Goal: Task Accomplishment & Management: Complete application form

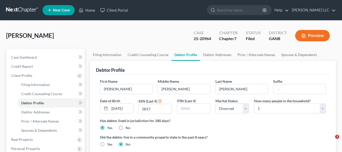
select select "3"
select select "0"
click at [90, 12] on link "Home" at bounding box center [87, 10] width 22 height 9
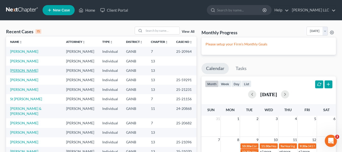
click at [23, 71] on link "[PERSON_NAME]" at bounding box center [24, 70] width 28 height 4
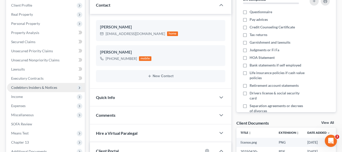
scroll to position [76, 0]
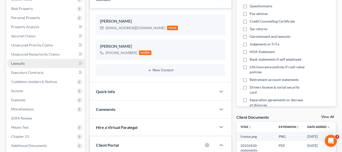
click at [22, 66] on link "Lawsuits" at bounding box center [46, 63] width 78 height 9
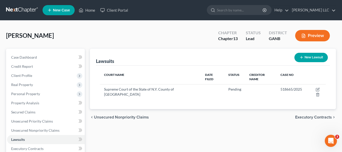
click at [302, 57] on line "button" at bounding box center [302, 57] width 2 height 0
select select "0"
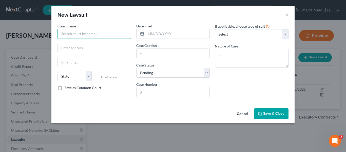
click at [126, 34] on input "text" at bounding box center [95, 34] width 74 height 10
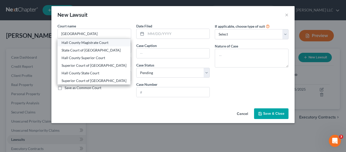
click at [99, 43] on div "Hall County Magistrate Court" at bounding box center [94, 42] width 65 height 5
type input "Hall County Magistrate Court"
type input "P.O. Box 1435"
type input "[GEOGRAPHIC_DATA]"
select select "10"
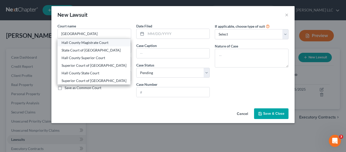
type input "30503"
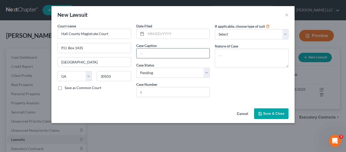
click at [159, 50] on input "text" at bounding box center [173, 53] width 73 height 10
type input "1st Franklin Financial Corporation v. [PERSON_NAME]"
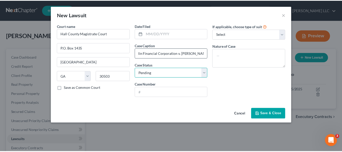
scroll to position [0, 0]
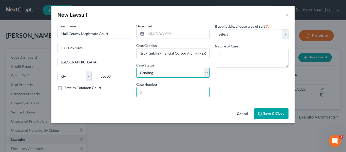
click at [206, 72] on select "Select Pending On Appeal Concluded" at bounding box center [173, 73] width 74 height 10
select select "2"
click at [136, 68] on select "Select Pending On Appeal Concluded" at bounding box center [173, 73] width 74 height 10
click at [183, 92] on input "text" at bounding box center [173, 92] width 73 height 10
type input "25-MV-216317"
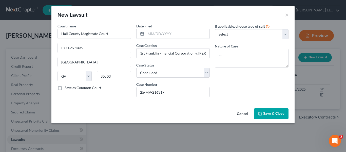
click at [273, 113] on span "Save & Close" at bounding box center [273, 113] width 21 height 4
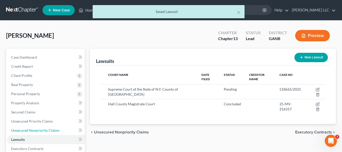
drag, startPoint x: 53, startPoint y: 130, endPoint x: 124, endPoint y: 122, distance: 71.6
click at [53, 130] on span "Unsecured Nonpriority Claims" at bounding box center [35, 130] width 48 height 4
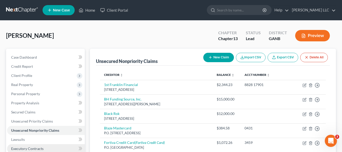
scroll to position [51, 0]
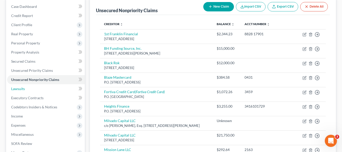
drag, startPoint x: 23, startPoint y: 90, endPoint x: 84, endPoint y: 71, distance: 63.2
click at [23, 90] on span "Lawsuits" at bounding box center [18, 88] width 14 height 4
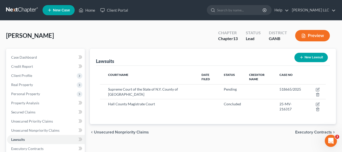
click at [307, 60] on button "New Lawsuit" at bounding box center [311, 57] width 33 height 9
select select "0"
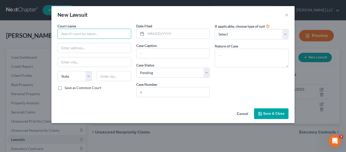
click at [124, 36] on input "text" at bounding box center [95, 34] width 74 height 10
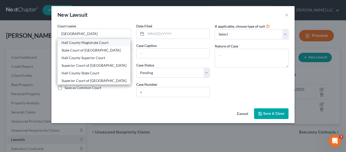
click at [107, 43] on div "Hall County Magistrate Court" at bounding box center [94, 42] width 65 height 5
type input "Hall County Magistrate Court"
type input "P.O. Box 1435"
type input "[GEOGRAPHIC_DATA]"
select select "10"
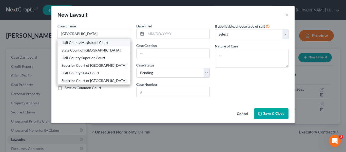
type input "30503"
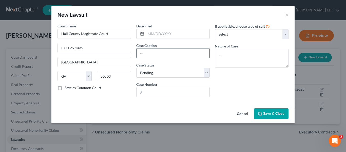
click at [161, 52] on input "text" at bounding box center [173, 53] width 73 height 10
click at [177, 31] on input "text" at bounding box center [178, 34] width 64 height 10
type input "9"
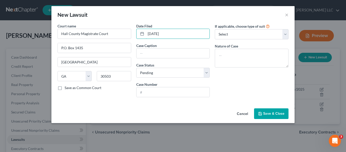
type input "[DATE]"
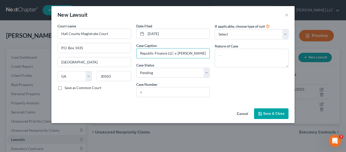
type input "Republic Finance LLC v. [PERSON_NAME]"
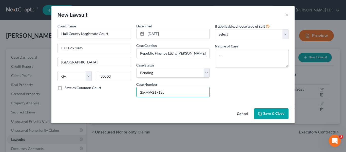
type input "25-MV-217135"
click at [270, 113] on span "Save & Close" at bounding box center [273, 113] width 21 height 4
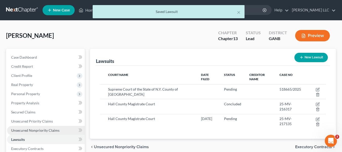
drag, startPoint x: 52, startPoint y: 129, endPoint x: 56, endPoint y: 129, distance: 3.8
click at [52, 129] on span "Unsecured Nonpriority Claims" at bounding box center [35, 130] width 48 height 4
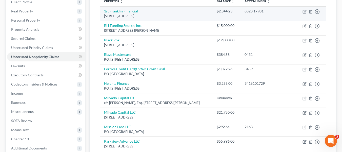
scroll to position [25, 0]
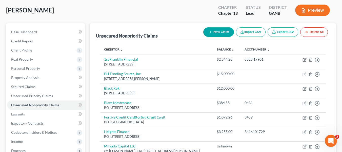
click at [226, 35] on button "New Claim" at bounding box center [218, 31] width 31 height 9
select select "0"
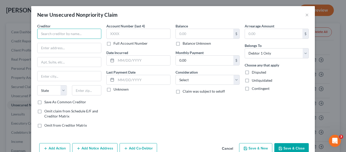
click at [96, 35] on input "text" at bounding box center [69, 34] width 64 height 10
type input "Republic Finance LLC"
type input "[STREET_ADDRESS]"
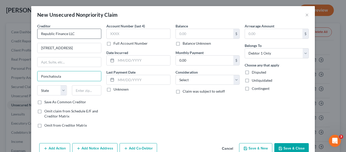
type input "Ponchatoula"
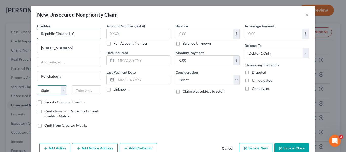
select select "19"
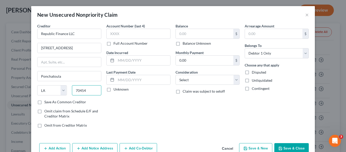
type input "70454"
click at [44, 103] on label "Save As Common Creditor" at bounding box center [65, 101] width 42 height 5
click at [46, 103] on input "Save As Common Creditor" at bounding box center [47, 100] width 3 height 3
checkbox input "true"
click at [204, 36] on input "text" at bounding box center [205, 34] width 58 height 10
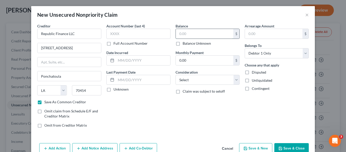
click at [204, 36] on input "text" at bounding box center [205, 34] width 58 height 10
type input "1,805.43"
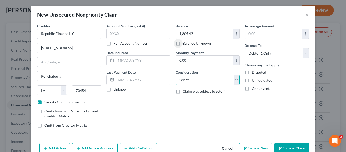
click at [235, 79] on select "Select Cable / Satellite Services Collection Agency Credit Card Debt Debt Couns…" at bounding box center [208, 80] width 64 height 10
select select "10"
click at [176, 75] on select "Select Cable / Satellite Services Collection Agency Credit Card Debt Debt Couns…" at bounding box center [208, 80] width 64 height 10
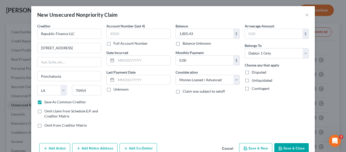
click at [290, 145] on button "Save & Close" at bounding box center [291, 148] width 34 height 11
checkbox input "false"
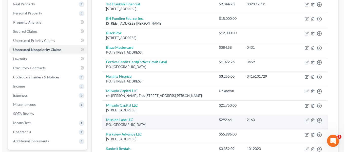
scroll to position [127, 0]
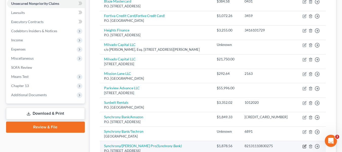
click at [304, 147] on icon "button" at bounding box center [305, 146] width 4 height 4
select select "45"
select select "2"
select select "3"
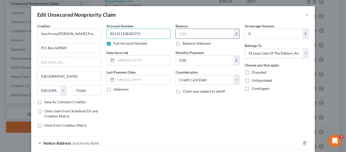
type input "82131110830275"
click at [206, 35] on input "text" at bounding box center [205, 34] width 58 height 10
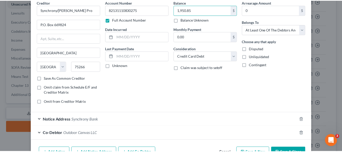
scroll to position [54, 0]
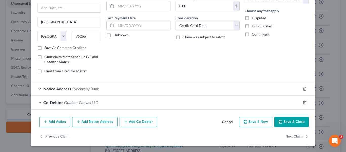
type input "1,950.85"
click at [296, 120] on button "Save & Close" at bounding box center [291, 122] width 34 height 11
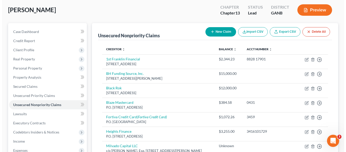
scroll to position [25, 0]
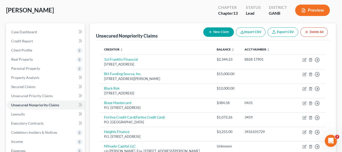
click at [223, 32] on button "New Claim" at bounding box center [218, 31] width 31 height 9
select select "0"
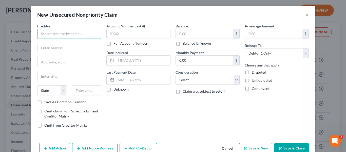
click at [95, 33] on input "text" at bounding box center [69, 34] width 64 height 10
click at [93, 32] on input "text" at bounding box center [69, 34] width 64 height 10
type input "Mahindra Finance USA LLC"
type input "P.O. Box 2000"
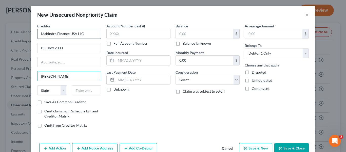
type input "[PERSON_NAME]"
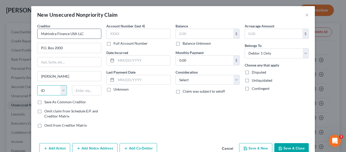
select select "16"
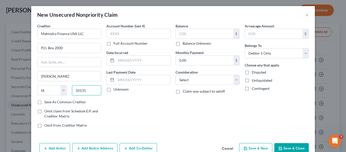
type input "50131"
click at [44, 101] on label "Save As Common Creditor" at bounding box center [65, 101] width 42 height 5
click at [46, 101] on input "Save As Common Creditor" at bounding box center [47, 100] width 3 height 3
checkbox input "true"
click at [114, 44] on label "Full Account Number" at bounding box center [131, 43] width 34 height 5
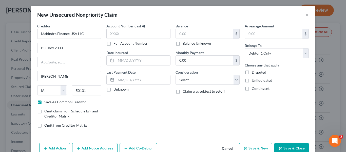
click at [116, 44] on input "Full Account Number" at bounding box center [117, 42] width 3 height 3
click at [126, 35] on input "text" at bounding box center [138, 34] width 64 height 10
type input "[PHONE_NUMBER]"
click at [196, 36] on input "text" at bounding box center [205, 34] width 58 height 10
type input "791.43"
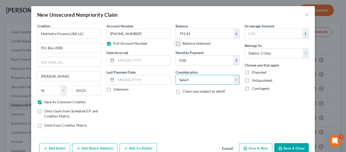
click at [233, 79] on select "Select Cable / Satellite Services Collection Agency Credit Card Debt Debt Couns…" at bounding box center [208, 80] width 64 height 10
select select "18"
click at [176, 75] on select "Select Cable / Satellite Services Collection Agency Credit Card Debt Debt Couns…" at bounding box center [208, 80] width 64 height 10
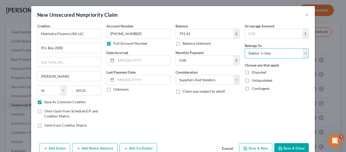
click at [305, 54] on select "Select Debtor 1 Only Debtor 2 Only Debtor 1 And Debtor 2 Only At Least One Of T…" at bounding box center [277, 53] width 64 height 10
select select "3"
click at [245, 48] on select "Select Debtor 1 Only Debtor 2 Only Debtor 1 And Debtor 2 Only At Least One Of T…" at bounding box center [277, 53] width 64 height 10
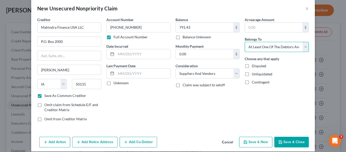
scroll to position [12, 0]
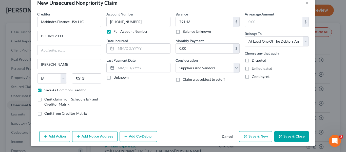
click at [146, 133] on button "Add Co-Debtor" at bounding box center [139, 136] width 38 height 11
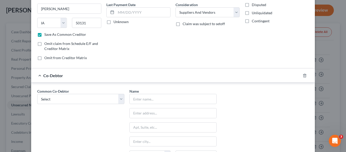
scroll to position [88, 0]
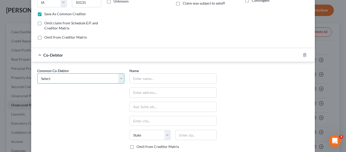
click at [119, 79] on select "Select Outdoor Canvas LLC" at bounding box center [80, 78] width 87 height 10
select select "0"
click at [37, 73] on select "Select Outdoor Canvas LLC" at bounding box center [80, 78] width 87 height 10
type input "Outdoor Canvas LLC"
type input "[STREET_ADDRESS][PERSON_NAME]"
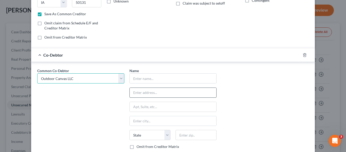
type input "Flowery Branch"
select select "10"
type input "30542"
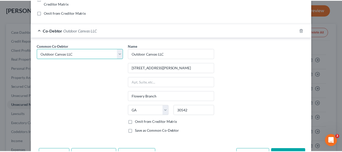
scroll to position [130, 0]
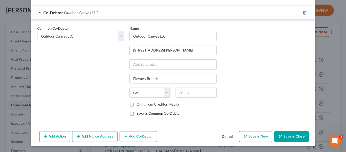
click at [297, 133] on button "Save & Close" at bounding box center [291, 136] width 34 height 11
checkbox input "false"
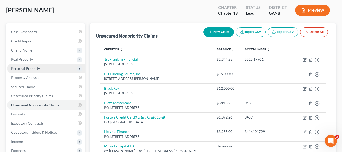
click at [38, 68] on span "Personal Property" at bounding box center [25, 68] width 29 height 4
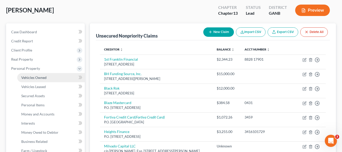
click at [43, 78] on span "Vehicles Owned" at bounding box center [33, 77] width 25 height 4
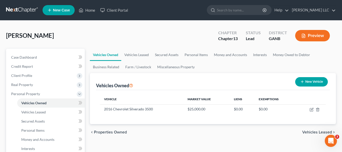
click at [307, 83] on button "New Vehicle" at bounding box center [311, 81] width 33 height 9
select select "0"
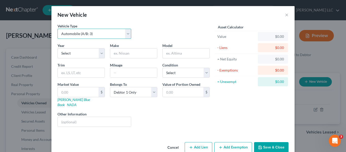
click at [127, 36] on select "Select Automobile (A/B: 3) Truck (A/B: 3) Trailer (A/B: 4) Watercraft (A/B: 4) …" at bounding box center [95, 34] width 74 height 10
click at [171, 142] on button "Cancel" at bounding box center [172, 147] width 19 height 10
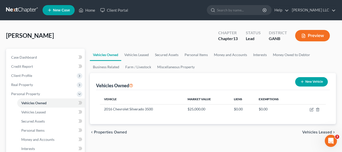
scroll to position [51, 0]
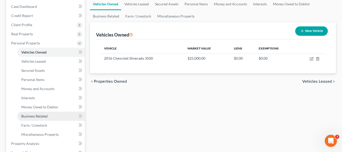
click at [46, 115] on span "Business Related" at bounding box center [34, 116] width 26 height 4
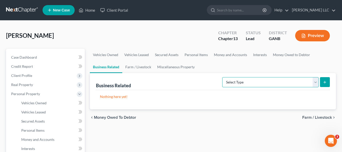
click at [317, 83] on select "Select Type Customer Lists (A/B: 43) Franchises (A/B: 27) Inventory (A/B: 41) L…" at bounding box center [270, 82] width 97 height 10
select select "machinery"
click at [223, 77] on select "Select Type Customer Lists (A/B: 43) Franchises (A/B: 27) Inventory (A/B: 41) L…" at bounding box center [270, 82] width 97 height 10
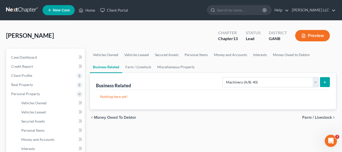
click at [325, 83] on icon "submit" at bounding box center [325, 82] width 4 height 4
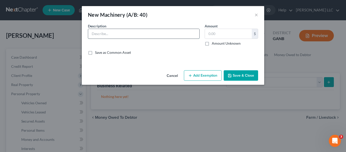
click at [184, 35] on input "text" at bounding box center [143, 34] width 111 height 10
type input "Mahindra 1626H Tractor S/N 26H210626020"
drag, startPoint x: 208, startPoint y: 43, endPoint x: 231, endPoint y: 62, distance: 29.7
click at [212, 43] on label "Amount Unknown" at bounding box center [226, 43] width 29 height 5
click at [214, 43] on input "Amount Unknown" at bounding box center [215, 42] width 3 height 3
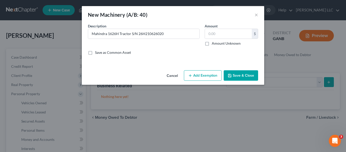
checkbox input "true"
type input "0.00"
click at [238, 75] on button "Save & Close" at bounding box center [241, 75] width 34 height 11
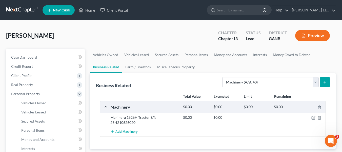
click at [327, 82] on button "submit" at bounding box center [325, 82] width 10 height 10
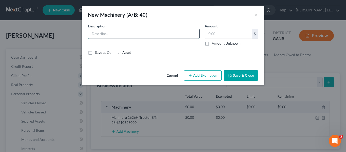
click at [162, 35] on input "text" at bounding box center [143, 34] width 111 height 10
type input "[PERSON_NAME] 1626L Loader S/N 2133136917"
click at [212, 44] on label "Amount Unknown" at bounding box center [226, 43] width 29 height 5
click at [214, 44] on input "Amount Unknown" at bounding box center [215, 42] width 3 height 3
checkbox input "true"
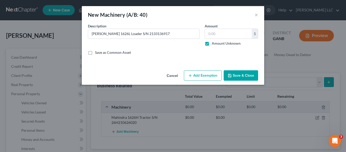
type input "0.00"
click at [237, 76] on button "Save & Close" at bounding box center [241, 75] width 34 height 11
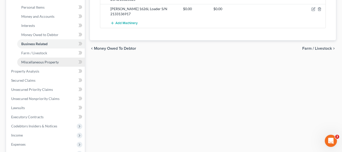
scroll to position [127, 0]
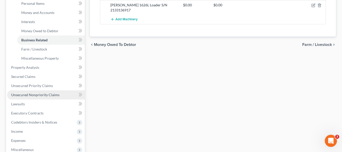
click at [60, 95] on link "Unsecured Nonpriority Claims" at bounding box center [46, 94] width 78 height 9
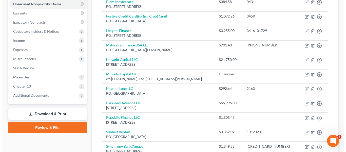
scroll to position [127, 0]
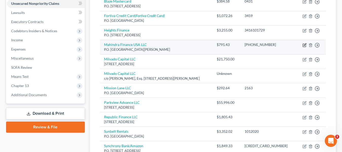
click at [305, 46] on icon "button" at bounding box center [305, 45] width 4 height 4
select select "16"
select select "18"
select select "3"
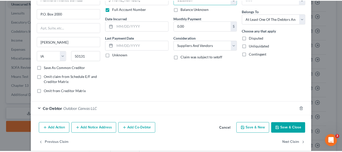
scroll to position [40, 0]
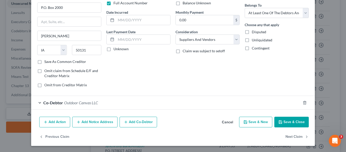
type input "11,153.59"
click at [284, 121] on button "Save & Close" at bounding box center [291, 122] width 34 height 11
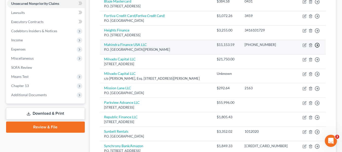
click at [319, 46] on icon "button" at bounding box center [317, 45] width 5 height 5
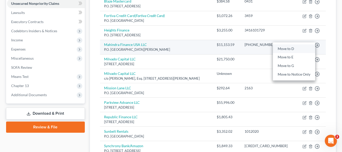
click at [293, 48] on link "Move to D" at bounding box center [294, 48] width 42 height 9
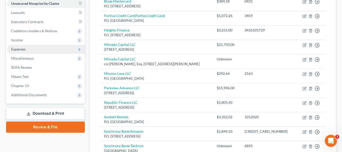
scroll to position [51, 0]
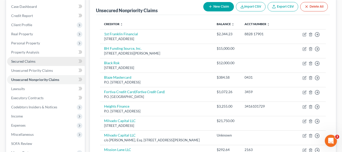
click at [43, 61] on link "Secured Claims" at bounding box center [46, 61] width 78 height 9
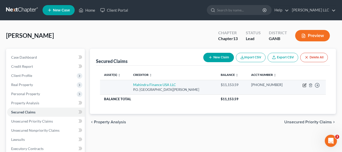
click at [304, 84] on icon "button" at bounding box center [304, 85] width 3 height 3
select select "16"
select select "0"
select select "3"
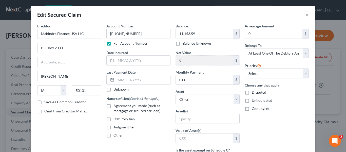
click at [114, 106] on label "Agreement you made (such as mortgage or secured car loan)" at bounding box center [142, 108] width 57 height 10
click at [116, 106] on input "Agreement you made (such as mortgage or secured car loan)" at bounding box center [117, 104] width 3 height 3
checkbox input "true"
click at [44, 102] on label "Save As Common Creditor" at bounding box center [65, 101] width 42 height 5
click at [46, 102] on input "Save As Common Creditor" at bounding box center [47, 100] width 3 height 3
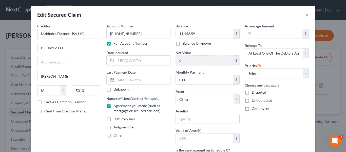
checkbox input "true"
click at [237, 101] on select "Select Other Multiple Assets [STREET_ADDRESS][PERSON_NAME] - $null 2016 Chevrol…" at bounding box center [208, 99] width 64 height 10
click at [176, 94] on select "Select Other Multiple Assets [STREET_ADDRESS][PERSON_NAME] - $null 2016 Chevrol…" at bounding box center [208, 99] width 64 height 10
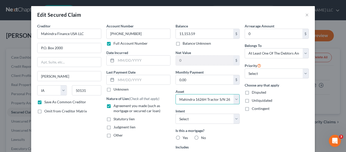
click at [236, 99] on select "Select Other Multiple Assets [STREET_ADDRESS][PERSON_NAME] - $null 2016 Chevrol…" at bounding box center [208, 99] width 64 height 10
select select "6"
click at [270, 137] on div "Arrearage Amount 0 $ Belongs To * Select Debtor 1 Only Debtor 2 Only Debtor 1 A…" at bounding box center [276, 108] width 69 height 171
drag, startPoint x: 196, startPoint y: 137, endPoint x: 211, endPoint y: 121, distance: 22.2
click at [201, 138] on label "No" at bounding box center [203, 137] width 5 height 5
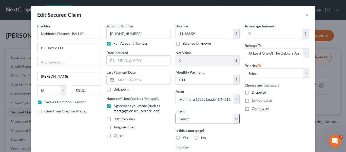
click at [203, 138] on input "No" at bounding box center [204, 136] width 3 height 3
radio input "true"
click at [235, 120] on select "Select Surrender Redeem Reaffirm Avoid Other" at bounding box center [208, 119] width 64 height 10
click at [176, 114] on select "Select Surrender Redeem Reaffirm Avoid Other" at bounding box center [208, 119] width 64 height 10
click at [236, 120] on select "Select Surrender Redeem Reaffirm Avoid Other" at bounding box center [208, 119] width 64 height 10
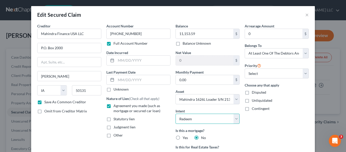
select select "0"
click at [176, 114] on select "Select Surrender Redeem Reaffirm Avoid Other" at bounding box center [208, 119] width 64 height 10
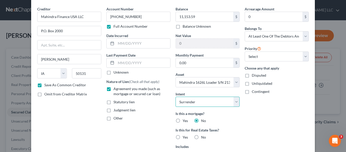
scroll to position [76, 0]
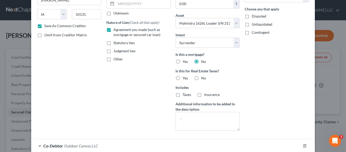
drag, startPoint x: 195, startPoint y: 77, endPoint x: 197, endPoint y: 94, distance: 17.3
click at [201, 78] on label "No" at bounding box center [203, 78] width 5 height 5
click at [203, 78] on input "No" at bounding box center [204, 77] width 3 height 3
radio input "true"
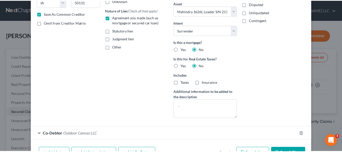
scroll to position [109, 0]
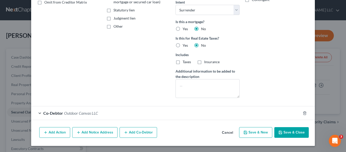
click at [296, 130] on button "Save & Close" at bounding box center [291, 132] width 34 height 11
checkbox input "false"
select select
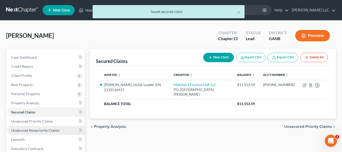
click at [43, 131] on span "Unsecured Nonpriority Claims" at bounding box center [35, 130] width 48 height 4
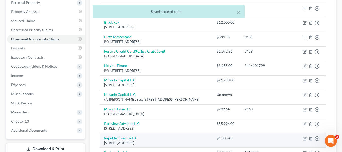
scroll to position [127, 0]
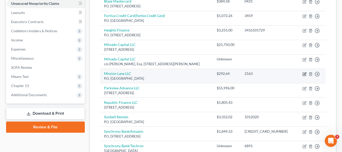
click at [304, 74] on icon "button" at bounding box center [305, 74] width 4 height 4
select select "10"
select select "2"
select select "0"
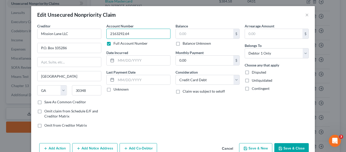
type input "2163"
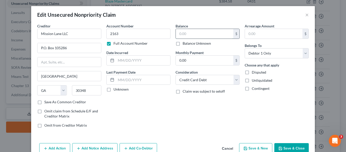
click at [195, 34] on input "text" at bounding box center [205, 34] width 58 height 10
type input "403.62"
click at [282, 147] on button "Save & Close" at bounding box center [291, 148] width 34 height 11
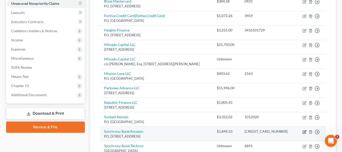
click at [305, 132] on icon "button" at bounding box center [305, 132] width 4 height 4
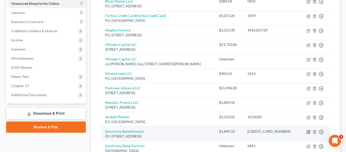
select select "39"
select select "2"
select select "0"
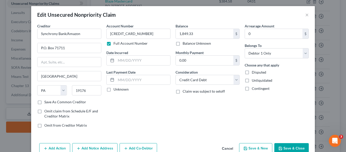
click at [291, 147] on button "Save & Close" at bounding box center [291, 148] width 34 height 11
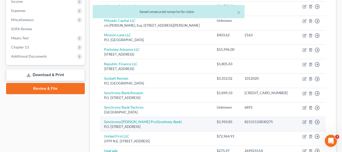
scroll to position [177, 0]
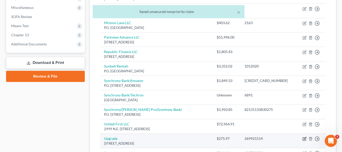
click at [303, 138] on icon "button" at bounding box center [304, 138] width 3 height 3
select select "3"
select select "2"
select select "0"
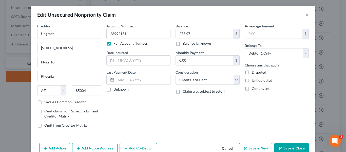
click at [278, 145] on button "Save & Close" at bounding box center [291, 148] width 34 height 11
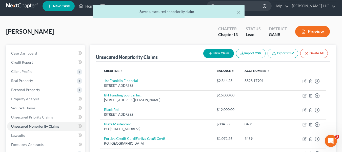
scroll to position [0, 0]
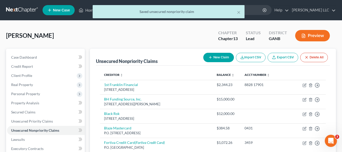
click at [228, 59] on button "New Claim" at bounding box center [218, 57] width 31 height 9
select select "0"
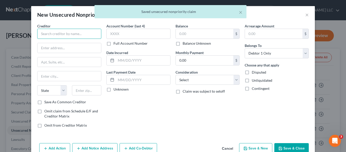
click at [91, 37] on input "text" at bounding box center [69, 34] width 64 height 10
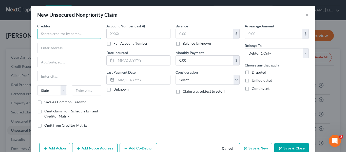
click at [91, 37] on input "text" at bounding box center [69, 34] width 64 height 10
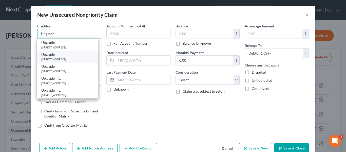
type input "Upgrade"
click at [76, 61] on div "[STREET_ADDRESS]" at bounding box center [67, 59] width 53 height 4
type input "[STREET_ADDRESS]"
type input "Floor 10"
type input "Phoenix"
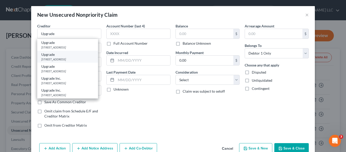
select select "3"
type input "85004"
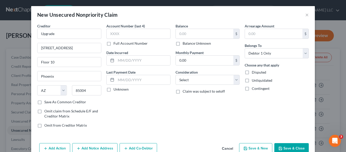
click at [114, 43] on label "Full Account Number" at bounding box center [131, 43] width 34 height 5
click at [116, 43] on input "Full Account Number" at bounding box center [117, 42] width 3 height 3
click at [129, 36] on input "text" at bounding box center [138, 34] width 64 height 10
type input "130723202"
click at [183, 44] on label "Balance Unknown" at bounding box center [197, 43] width 28 height 5
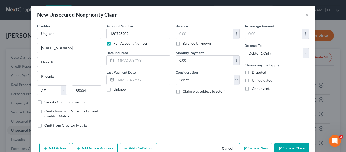
click at [185, 44] on input "Balance Unknown" at bounding box center [186, 42] width 3 height 3
checkbox input "true"
type input "0.00"
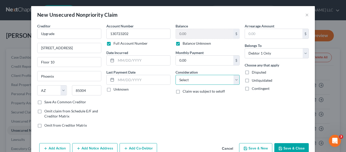
click at [234, 81] on select "Select Cable / Satellite Services Collection Agency Credit Card Debt Debt Couns…" at bounding box center [208, 80] width 64 height 10
select select "10"
click at [176, 75] on select "Select Cable / Satellite Services Collection Agency Credit Card Debt Debt Couns…" at bounding box center [208, 80] width 64 height 10
click at [290, 150] on button "Save & Close" at bounding box center [291, 148] width 34 height 11
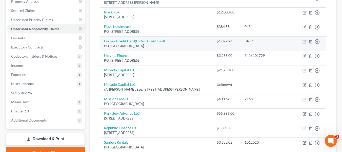
scroll to position [152, 0]
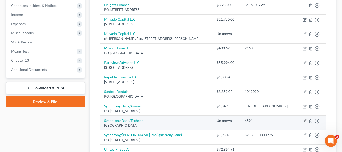
click at [306, 121] on icon "button" at bounding box center [305, 121] width 4 height 4
select select "9"
select select "2"
select select "0"
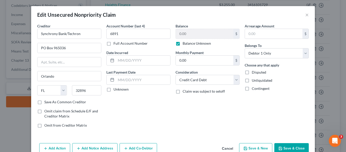
click at [183, 43] on label "Balance Unknown" at bounding box center [197, 43] width 28 height 5
click at [185, 43] on input "Balance Unknown" at bounding box center [186, 42] width 3 height 3
checkbox input "false"
click at [192, 35] on input "0.00" at bounding box center [205, 34] width 58 height 10
type input "807"
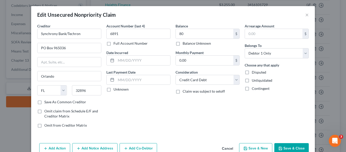
type input "8"
click at [275, 143] on button "Save & Close" at bounding box center [291, 148] width 34 height 11
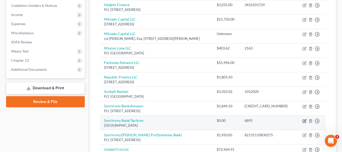
click at [306, 122] on icon "button" at bounding box center [304, 120] width 3 height 3
select select "9"
select select "2"
select select "0"
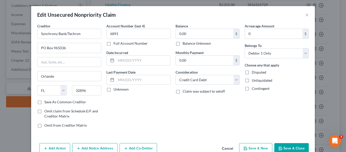
click at [183, 44] on label "Balance Unknown" at bounding box center [197, 43] width 28 height 5
click at [185, 44] on input "Balance Unknown" at bounding box center [186, 42] width 3 height 3
checkbox input "true"
click at [285, 148] on button "Save & Close" at bounding box center [291, 148] width 34 height 11
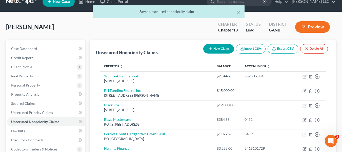
scroll to position [0, 0]
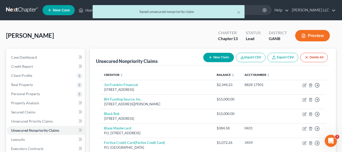
click at [219, 57] on button "New Claim" at bounding box center [218, 57] width 31 height 9
select select "0"
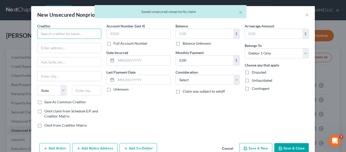
click at [94, 33] on input "text" at bounding box center [69, 34] width 64 height 10
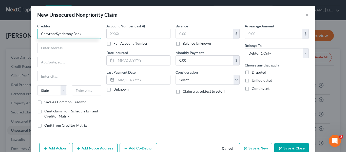
type input "Chevron/Synchrony Bank"
type input "P.O. Box 669820"
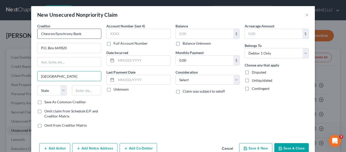
type input "[GEOGRAPHIC_DATA]"
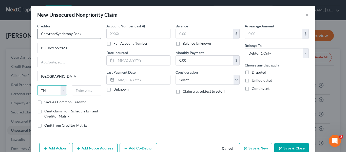
select select "45"
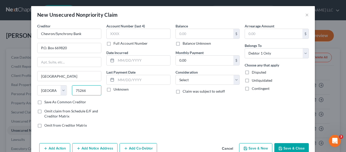
type input "75266"
click at [44, 101] on label "Save As Common Creditor" at bounding box center [65, 101] width 42 height 5
click at [46, 101] on input "Save As Common Creditor" at bounding box center [47, 100] width 3 height 3
checkbox input "true"
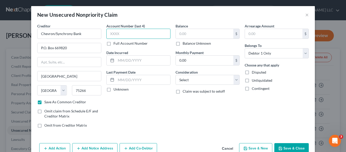
click at [126, 36] on input "text" at bounding box center [138, 34] width 64 height 10
type input "4293"
click at [214, 35] on input "text" at bounding box center [205, 34] width 58 height 10
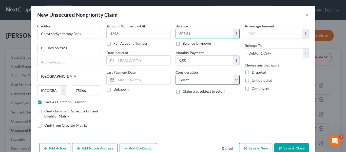
type input "807.51"
click at [240, 80] on div "Creditor * Chevron/Synchrony Bank P.O. Box 669820 [GEOGRAPHIC_DATA] [US_STATE] …" at bounding box center [173, 77] width 277 height 108
select select "2"
click at [176, 75] on select "Select Cable / Satellite Services Collection Agency Credit Card Debt Debt Couns…" at bounding box center [208, 80] width 64 height 10
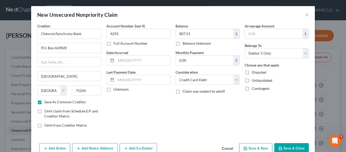
click at [285, 149] on button "Save & Close" at bounding box center [291, 148] width 34 height 11
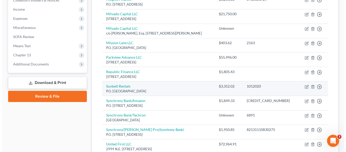
scroll to position [177, 0]
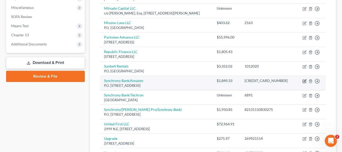
click at [304, 80] on icon "button" at bounding box center [305, 81] width 4 height 4
select select "39"
select select "2"
select select "0"
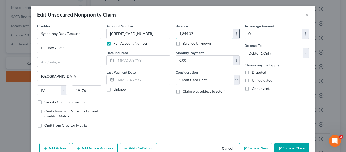
click at [197, 32] on input "1,849.33" at bounding box center [205, 34] width 58 height 10
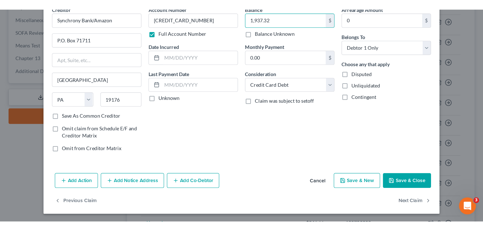
scroll to position [26, 0]
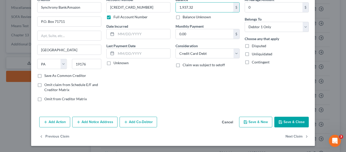
type input "1,937.32"
click at [284, 121] on button "Save & Close" at bounding box center [291, 122] width 34 height 11
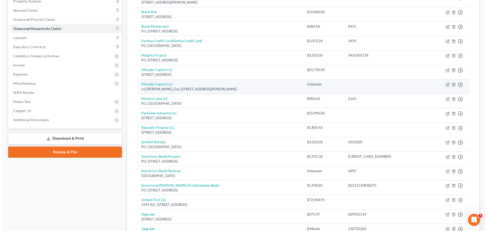
scroll to position [101, 0]
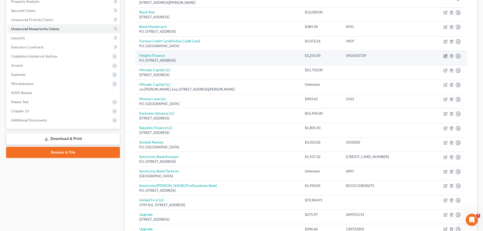
click at [342, 55] on icon "button" at bounding box center [445, 55] width 2 height 2
select select "9"
select select "2"
select select "0"
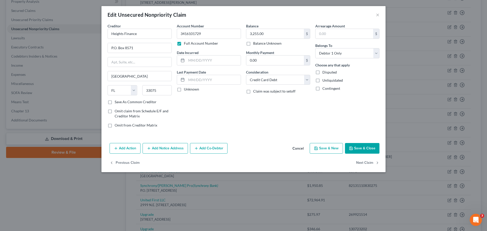
click at [115, 102] on label "Save As Common Creditor" at bounding box center [136, 101] width 42 height 5
click at [117, 102] on input "Save As Common Creditor" at bounding box center [118, 100] width 3 height 3
checkbox input "true"
click at [163, 147] on button "Add Notice Address" at bounding box center [164, 148] width 45 height 11
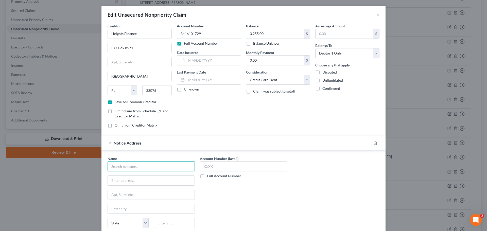
click at [162, 152] on input "text" at bounding box center [150, 166] width 87 height 10
type input "Heights Finance"
type input "P.O. Box 8571"
type input "[GEOGRAPHIC_DATA]"
select select "9"
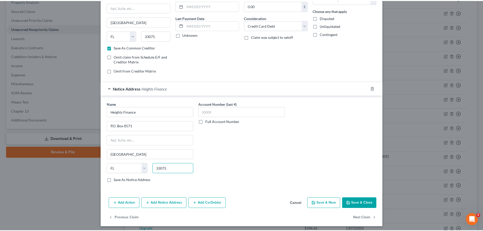
scroll to position [57, 0]
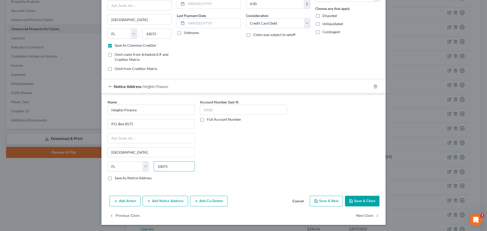
type input "33075"
click at [342, 152] on button "Save & Close" at bounding box center [362, 201] width 34 height 11
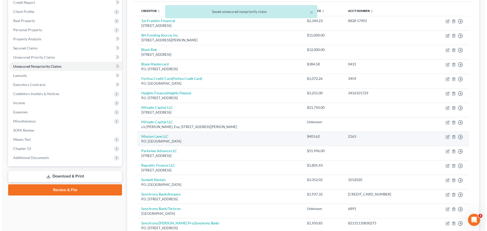
scroll to position [51, 0]
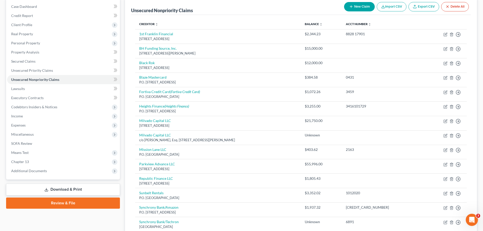
click at [342, 6] on button "New Claim" at bounding box center [359, 6] width 31 height 9
select select "0"
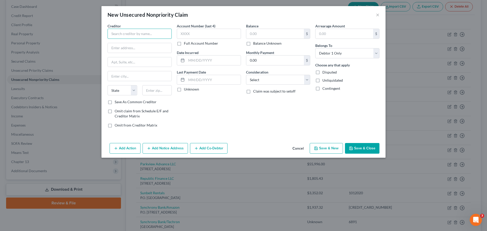
click at [125, 32] on input "text" at bounding box center [139, 34] width 64 height 10
type input "[PERSON_NAME] Bank"
type input "P.O. Box 660702"
type input "[GEOGRAPHIC_DATA]"
select select "45"
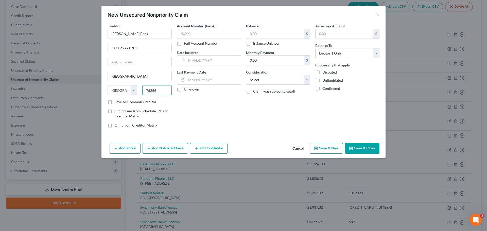
type input "75266"
click at [115, 104] on label "Save As Common Creditor" at bounding box center [136, 101] width 42 height 5
click at [117, 103] on input "Save As Common Creditor" at bounding box center [118, 100] width 3 height 3
checkbox input "true"
click at [200, 35] on input "text" at bounding box center [209, 34] width 64 height 10
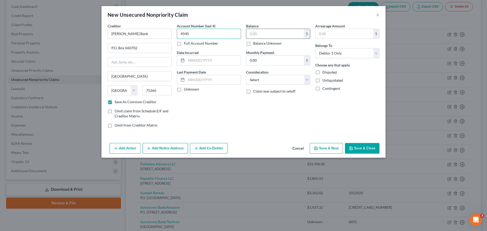
type input "4540"
click at [264, 35] on input "text" at bounding box center [275, 34] width 58 height 10
click at [253, 43] on label "Balance Unknown" at bounding box center [267, 43] width 28 height 5
click at [255, 43] on input "Balance Unknown" at bounding box center [256, 42] width 3 height 3
checkbox input "true"
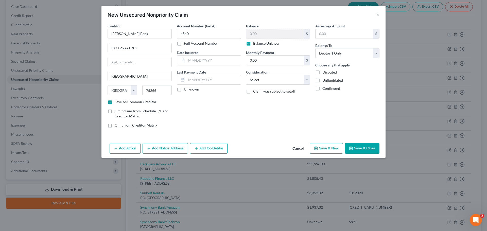
type input "0.00"
click at [306, 81] on select "Select Cable / Satellite Services Collection Agency Credit Card Debt Debt Couns…" at bounding box center [278, 80] width 64 height 10
select select "2"
click at [246, 75] on select "Select Cable / Satellite Services Collection Agency Credit Card Debt Debt Couns…" at bounding box center [278, 80] width 64 height 10
click at [342, 148] on button "Save & Close" at bounding box center [362, 148] width 34 height 11
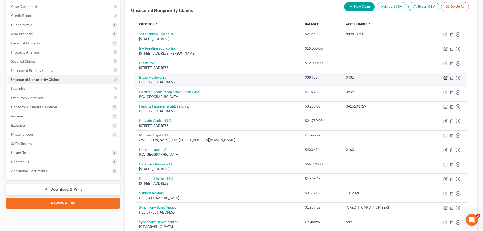
click at [342, 78] on icon "button" at bounding box center [445, 78] width 4 height 4
select select "43"
select select "2"
select select "0"
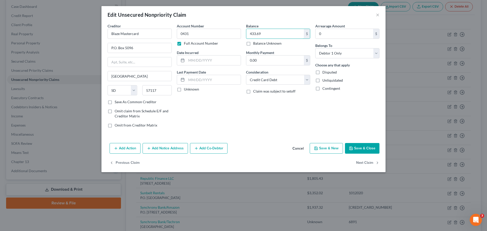
type input "433.69"
click at [115, 103] on label "Save As Common Creditor" at bounding box center [136, 101] width 42 height 5
click at [117, 103] on input "Save As Common Creditor" at bounding box center [118, 100] width 3 height 3
checkbox input "true"
click at [179, 148] on button "Add Notice Address" at bounding box center [164, 148] width 45 height 11
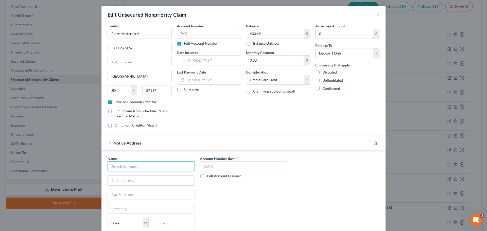
click at [155, 152] on input "text" at bounding box center [150, 166] width 87 height 10
type input "Blaze Mastercard"
type input "P.O. Box 2534"
type input "[GEOGRAPHIC_DATA]"
select select "30"
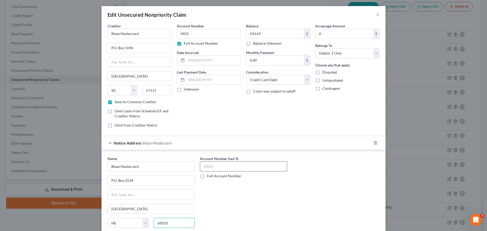
type input "68103"
click at [216, 152] on input "text" at bounding box center [243, 166] width 87 height 10
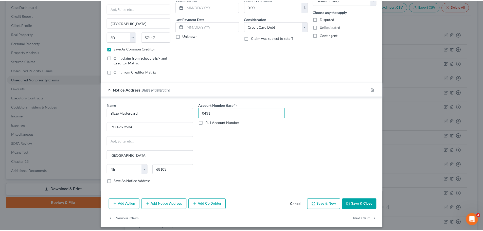
scroll to position [57, 0]
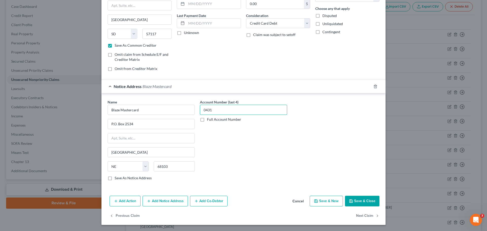
type input "0431"
click at [342, 152] on button "Save & Close" at bounding box center [362, 201] width 34 height 11
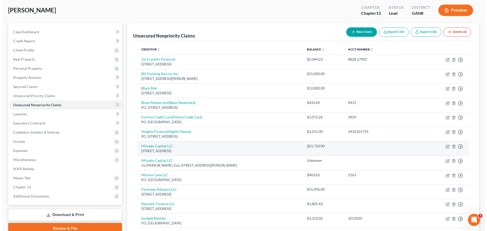
scroll to position [51, 0]
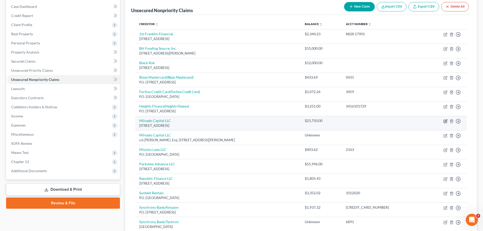
click at [342, 121] on icon "button" at bounding box center [445, 120] width 2 height 2
select select "35"
select select "10"
select select "3"
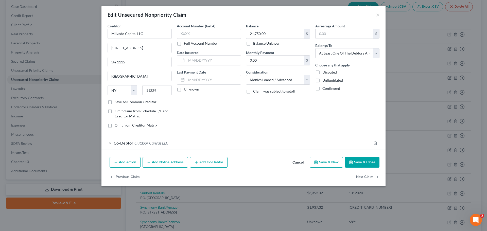
click at [184, 43] on label "Full Account Number" at bounding box center [201, 43] width 34 height 5
click at [186, 43] on input "Full Account Number" at bounding box center [187, 42] width 3 height 3
click at [202, 34] on input "text" at bounding box center [209, 34] width 64 height 10
type input "5186652025"
click at [115, 102] on label "Save As Common Creditor" at bounding box center [136, 101] width 42 height 5
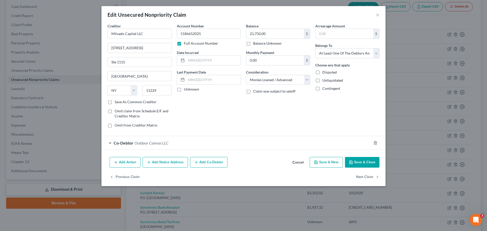
click at [117, 102] on input "Save As Common Creditor" at bounding box center [118, 100] width 3 height 3
checkbox input "true"
click at [166, 152] on button "Add Notice Address" at bounding box center [164, 162] width 45 height 11
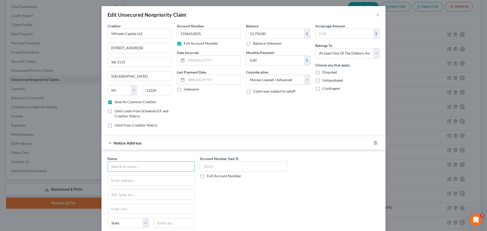
click at [159, 152] on input "text" at bounding box center [150, 166] width 87 height 10
type input "Chase"
type input "RCO Centralized Mail"
type input "Mail Code LA4-7300, [STREET_ADDRESS][US_STATE]"
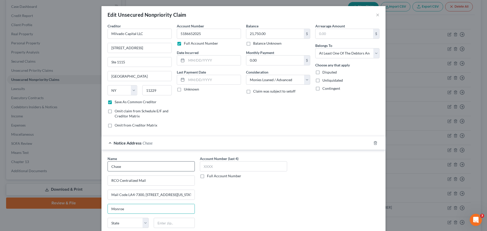
type input "Monroe"
select select "19"
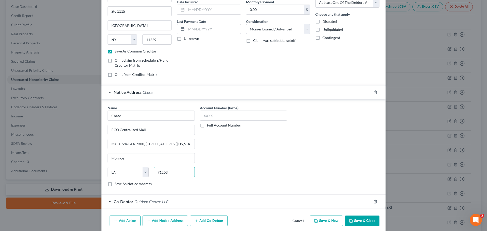
type input "71203"
click at [342, 152] on button "Save & Close" at bounding box center [362, 220] width 34 height 11
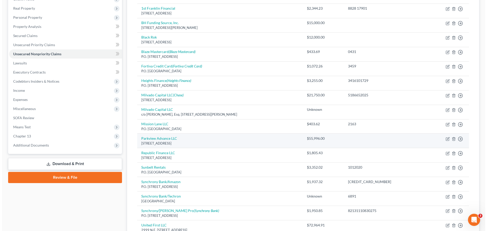
scroll to position [76, 0]
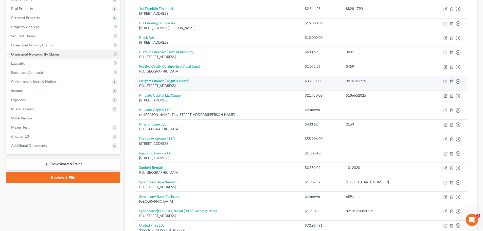
click at [342, 82] on icon "button" at bounding box center [445, 81] width 2 height 2
select select "9"
select select "2"
select select "0"
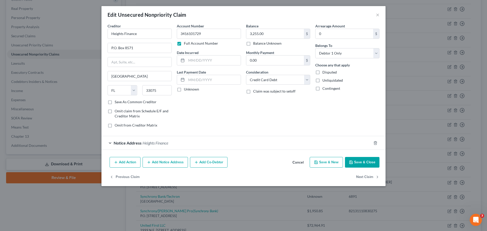
click at [168, 152] on button "Add Notice Address" at bounding box center [164, 162] width 45 height 11
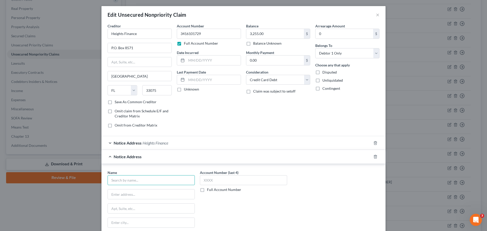
click at [168, 152] on input "text" at bounding box center [150, 180] width 87 height 10
type input "Heights Finance Collection Dept."
type input "P.O. Box 1947"
type input "[GEOGRAPHIC_DATA]"
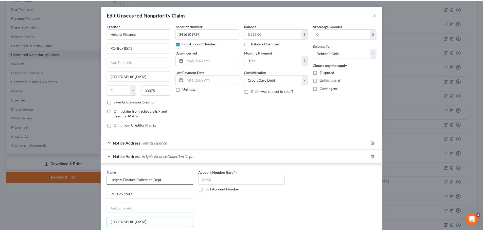
scroll to position [70, 0]
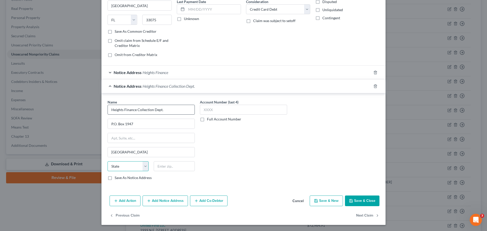
select select "42"
type input "29602"
click at [115, 152] on label "Save As Notice Address" at bounding box center [133, 177] width 37 height 5
click at [117, 152] on input "Save As Notice Address" at bounding box center [118, 176] width 3 height 3
checkbox input "true"
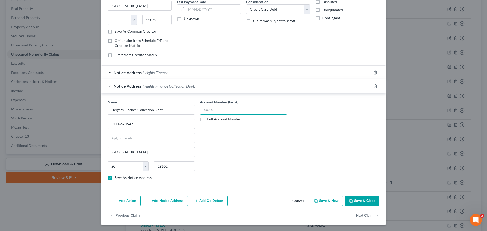
click at [243, 111] on input "text" at bounding box center [243, 110] width 87 height 10
type input "1729"
click at [342, 152] on button "Save & Close" at bounding box center [362, 200] width 34 height 11
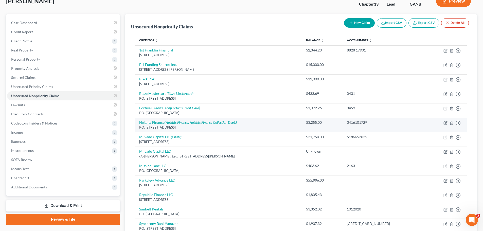
scroll to position [25, 0]
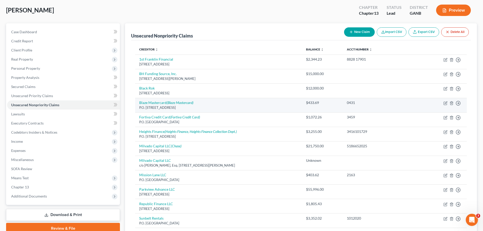
click at [254, 107] on div "P.O. [STREET_ADDRESS]" at bounding box center [218, 107] width 159 height 5
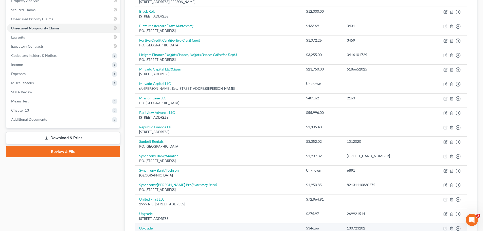
scroll to position [101, 0]
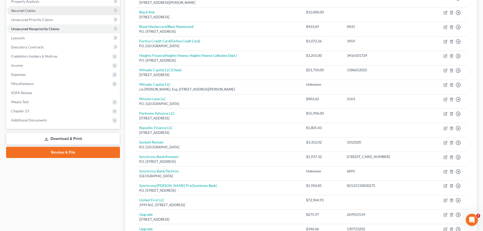
click at [49, 12] on link "Secured Claims" at bounding box center [63, 10] width 113 height 9
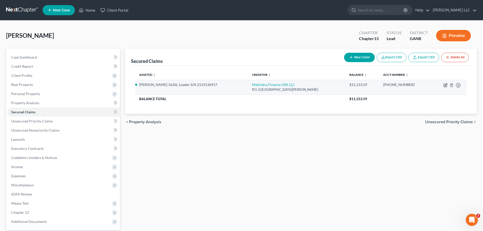
click at [342, 85] on icon "button" at bounding box center [445, 84] width 2 height 2
select select "16"
select select "0"
select select "3"
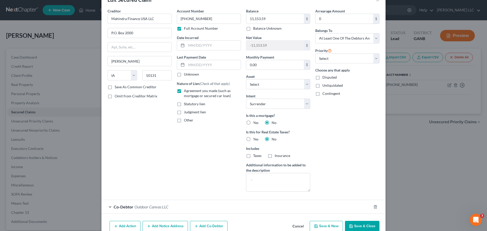
scroll to position [30, 0]
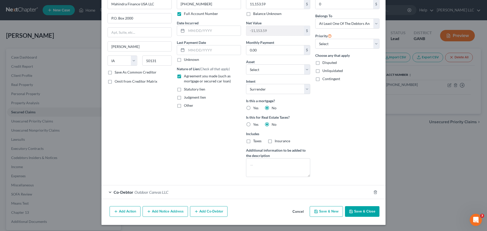
click at [155, 152] on button "Add Notice Address" at bounding box center [164, 211] width 45 height 11
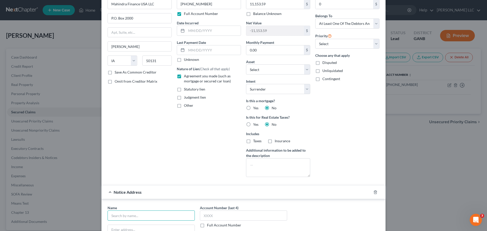
click at [166, 152] on input "text" at bounding box center [150, 215] width 87 height 10
type input "Mahindra Finance"
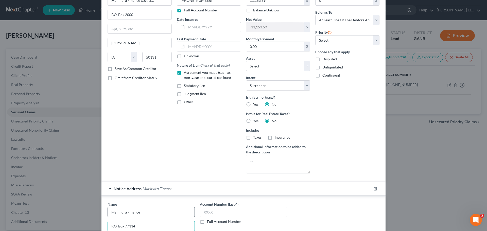
type input "P.O. Box 77114"
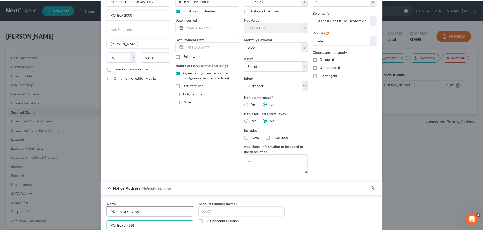
scroll to position [139, 0]
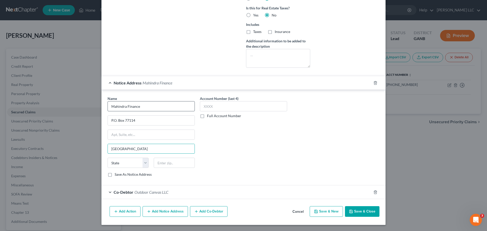
type input "[GEOGRAPHIC_DATA]"
select select "24"
type input "55480"
click at [115, 152] on label "Save As Notice Address" at bounding box center [133, 174] width 37 height 5
click at [117, 152] on input "Save As Notice Address" at bounding box center [118, 173] width 3 height 3
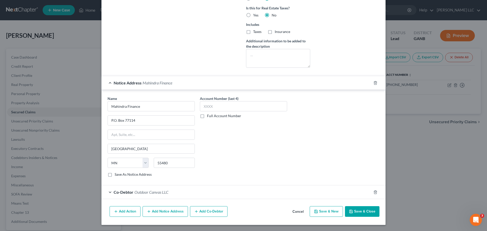
checkbox input "true"
click at [342, 152] on button "Save & Close" at bounding box center [362, 211] width 34 height 11
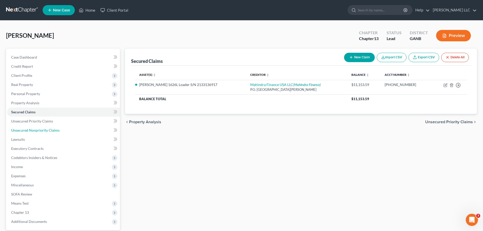
drag, startPoint x: 57, startPoint y: 129, endPoint x: 195, endPoint y: 146, distance: 139.4
click at [57, 129] on span "Unsecured Nonpriority Claims" at bounding box center [35, 130] width 48 height 4
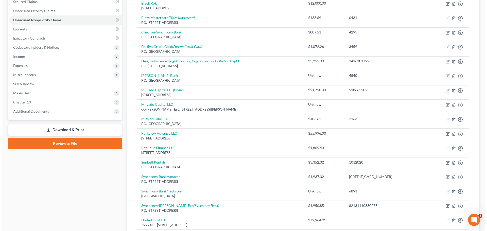
scroll to position [101, 0]
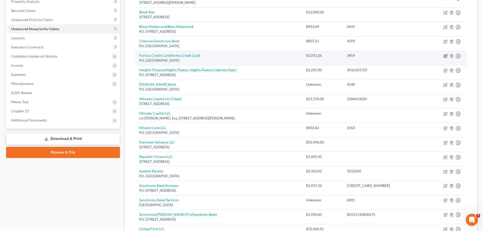
click at [342, 57] on icon "button" at bounding box center [445, 56] width 4 height 4
select select "10"
select select "2"
select select "0"
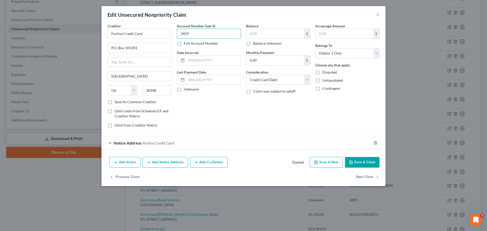
type input "3459"
click at [251, 34] on input "text" at bounding box center [275, 34] width 58 height 10
type input "1,160.20"
drag, startPoint x: 109, startPoint y: 103, endPoint x: 240, endPoint y: 7, distance: 162.6
click at [115, 103] on label "Save As Common Creditor" at bounding box center [136, 101] width 42 height 5
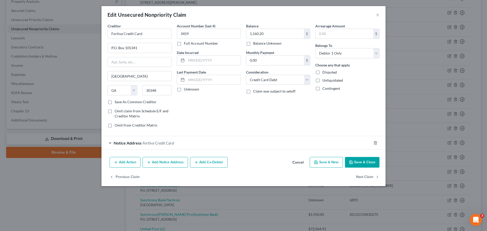
click at [117, 103] on input "Save As Common Creditor" at bounding box center [118, 100] width 3 height 3
checkbox input "true"
click at [187, 152] on button "Add Notice Address" at bounding box center [164, 162] width 45 height 11
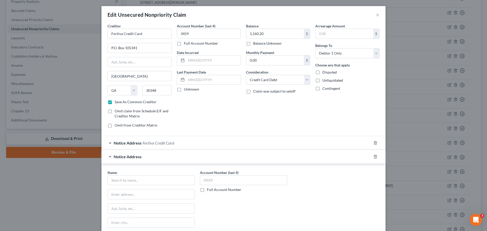
click at [163, 142] on span "Fortiva Credit Card" at bounding box center [157, 142] width 31 height 5
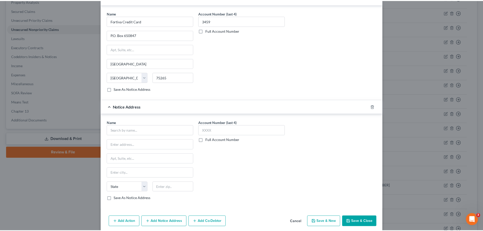
scroll to position [166, 0]
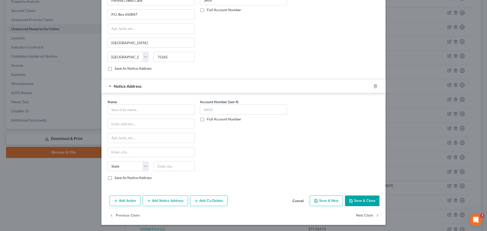
click at [298, 152] on button "Cancel" at bounding box center [297, 201] width 19 height 10
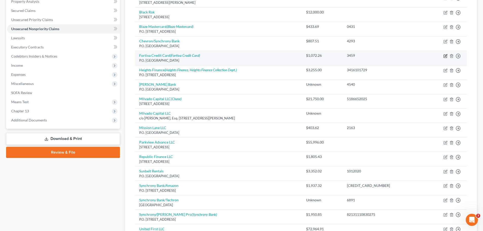
click at [342, 55] on icon "button" at bounding box center [445, 56] width 4 height 4
select select "10"
select select "2"
select select "0"
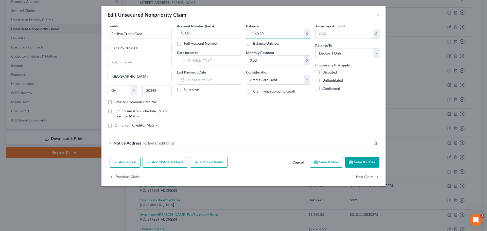
type input "1,160.20"
click at [342, 152] on button "Save & Close" at bounding box center [362, 162] width 34 height 11
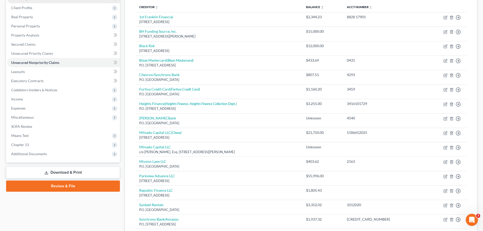
scroll to position [25, 0]
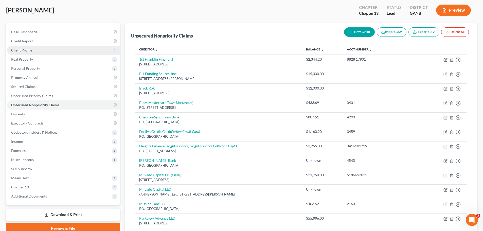
click at [41, 52] on span "Client Profile" at bounding box center [63, 50] width 113 height 9
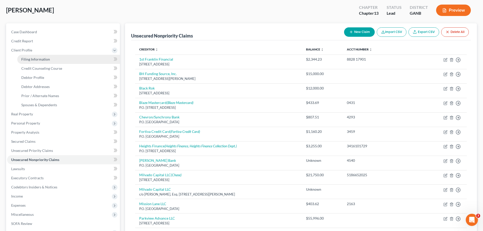
click at [53, 61] on link "Filing Information" at bounding box center [68, 59] width 103 height 9
select select "1"
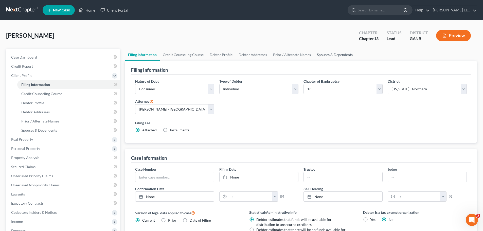
click at [330, 52] on link "Spouses & Dependents" at bounding box center [335, 55] width 42 height 12
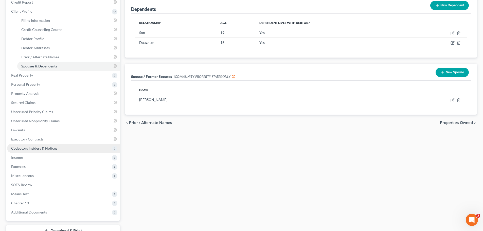
scroll to position [76, 0]
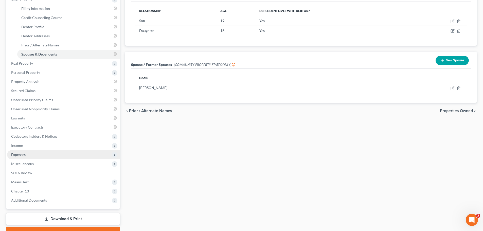
click at [94, 152] on span "Expenses" at bounding box center [63, 154] width 113 height 9
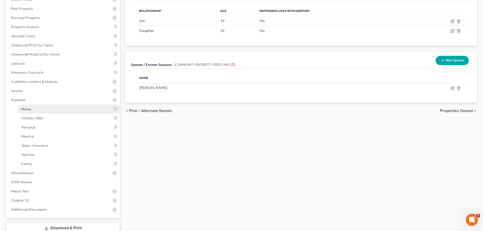
click at [38, 109] on link "Home" at bounding box center [68, 108] width 103 height 9
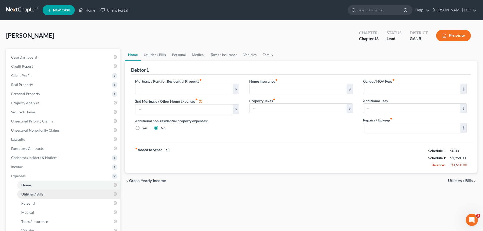
click at [34, 152] on span "Utilities / Bills" at bounding box center [32, 194] width 22 height 4
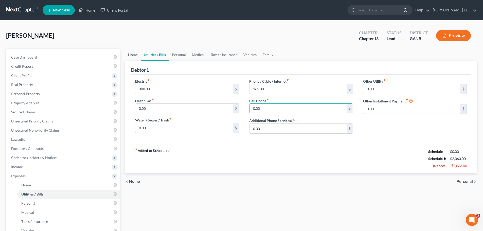
click at [136, 54] on link "Home" at bounding box center [133, 55] width 16 height 12
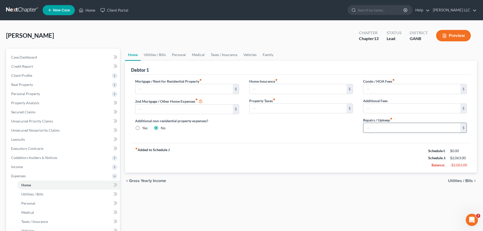
click at [342, 125] on input "text" at bounding box center [411, 128] width 97 height 10
click at [161, 54] on link "Utilities / Bills" at bounding box center [155, 55] width 28 height 12
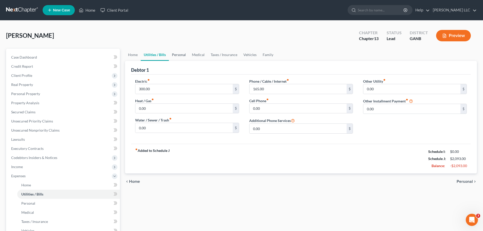
click at [181, 54] on link "Personal" at bounding box center [179, 55] width 20 height 12
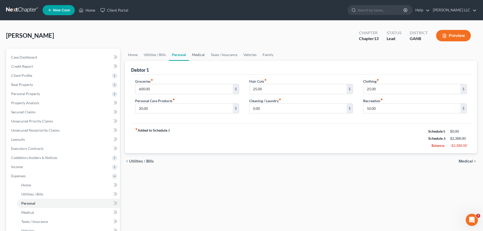
drag, startPoint x: 202, startPoint y: 54, endPoint x: 197, endPoint y: 57, distance: 5.8
click at [202, 53] on link "Medical" at bounding box center [198, 55] width 19 height 12
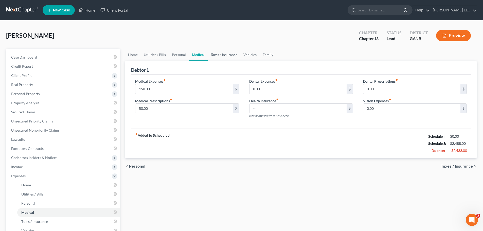
click at [225, 55] on link "Taxes / Insurance" at bounding box center [224, 55] width 33 height 12
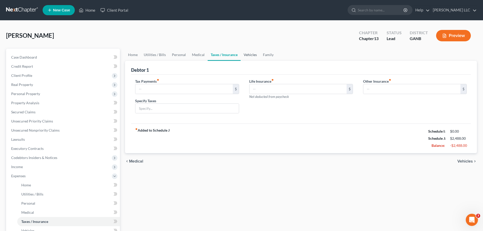
click at [247, 56] on link "Vehicles" at bounding box center [249, 55] width 19 height 12
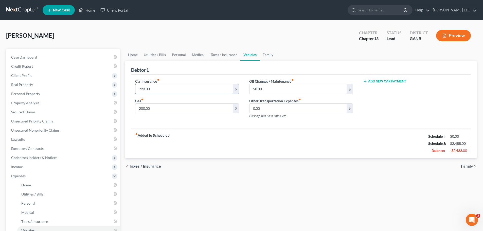
click at [171, 89] on input "723.00" at bounding box center [183, 89] width 97 height 10
click at [29, 152] on span "Income" at bounding box center [63, 166] width 113 height 9
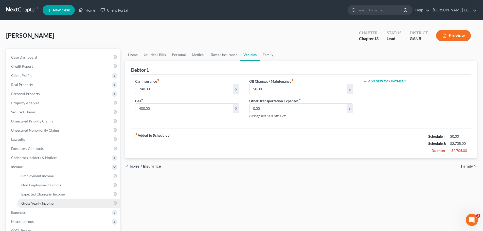
click at [51, 152] on span "Gross Yearly Income" at bounding box center [37, 203] width 32 height 4
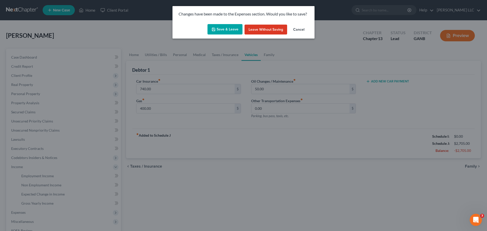
click at [230, 31] on button "Save & Leave" at bounding box center [224, 29] width 35 height 11
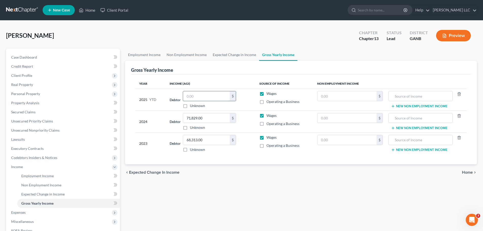
click at [201, 96] on input "text" at bounding box center [206, 96] width 47 height 10
click at [224, 118] on input "71,829.00" at bounding box center [206, 118] width 47 height 10
click at [215, 137] on input "68,313.00" at bounding box center [206, 140] width 47 height 10
click at [34, 94] on span "Personal Property" at bounding box center [25, 93] width 29 height 4
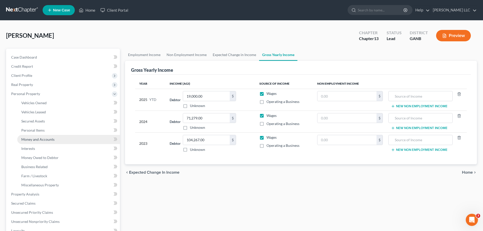
click at [36, 138] on span "Money and Accounts" at bounding box center [37, 139] width 33 height 4
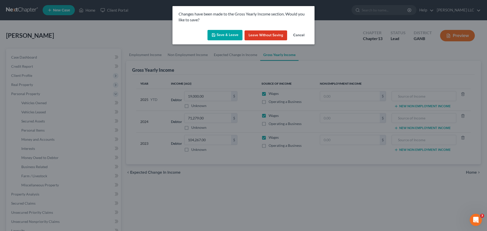
click at [234, 37] on button "Save & Leave" at bounding box center [224, 35] width 35 height 11
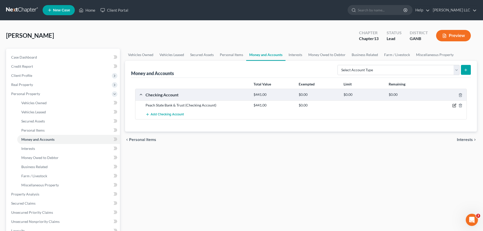
click at [342, 105] on icon "button" at bounding box center [454, 105] width 4 height 4
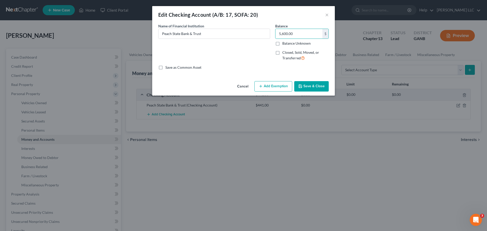
click at [314, 85] on button "Save & Close" at bounding box center [311, 86] width 34 height 11
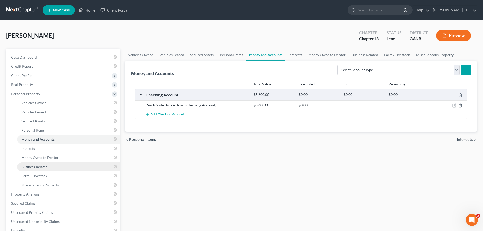
click at [44, 152] on span "Business Related" at bounding box center [34, 166] width 26 height 4
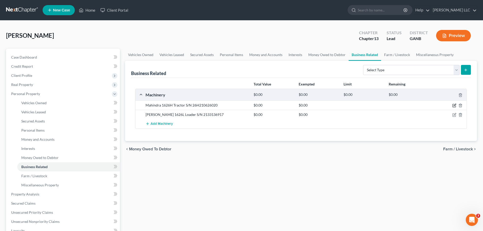
click at [342, 104] on icon "button" at bounding box center [454, 105] width 2 height 2
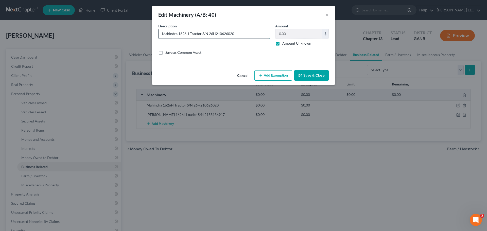
click at [202, 34] on input "Mahindra 1626H Tractor S/N 26H210626020" at bounding box center [213, 34] width 111 height 10
click at [282, 44] on label "Amount Unknown" at bounding box center [296, 43] width 29 height 5
click at [284, 44] on input "Amount Unknown" at bounding box center [285, 42] width 3 height 3
click at [290, 36] on input "0.00" at bounding box center [298, 34] width 47 height 10
click at [319, 72] on button "Save & Close" at bounding box center [311, 75] width 34 height 11
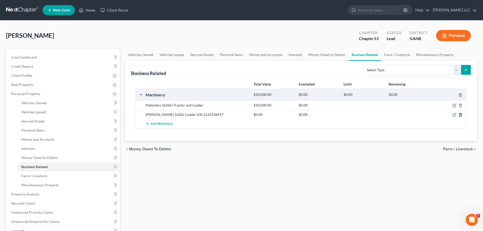
click at [342, 114] on polyline "button" at bounding box center [460, 114] width 3 height 0
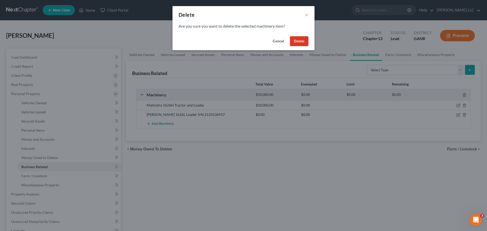
click at [301, 41] on button "Delete" at bounding box center [299, 41] width 18 height 10
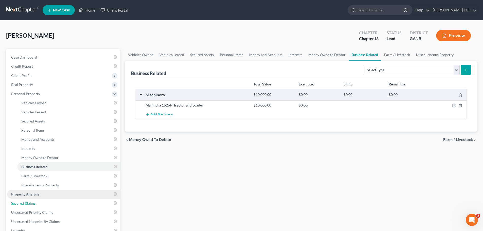
drag, startPoint x: 34, startPoint y: 203, endPoint x: 52, endPoint y: 198, distance: 19.1
click at [34, 152] on span "Secured Claims" at bounding box center [23, 203] width 24 height 4
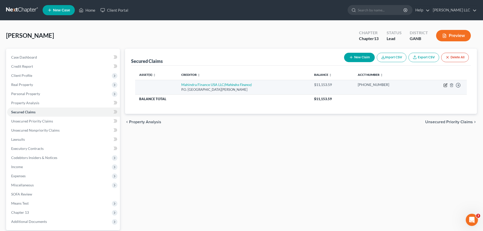
click at [342, 85] on icon "button" at bounding box center [445, 84] width 2 height 2
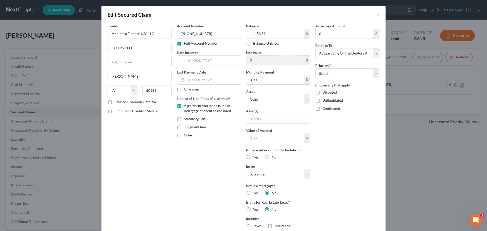
click at [115, 102] on label "Save As Common Creditor" at bounding box center [136, 101] width 42 height 5
click at [117, 102] on input "Save As Common Creditor" at bounding box center [118, 100] width 3 height 3
click at [304, 121] on input "text" at bounding box center [278, 119] width 64 height 10
click at [304, 100] on select "Select Other Multiple Assets [STREET_ADDRESS][PERSON_NAME] - $null 2016 Chevrol…" at bounding box center [278, 99] width 64 height 10
click at [246, 94] on select "Select Other Multiple Assets [STREET_ADDRESS][PERSON_NAME] - $null 2016 Chevrol…" at bounding box center [278, 99] width 64 height 10
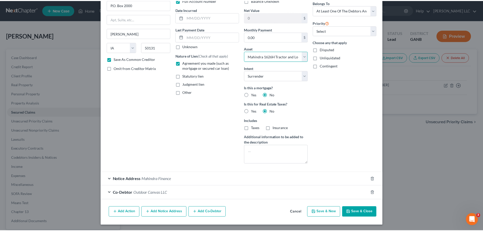
scroll to position [43, 0]
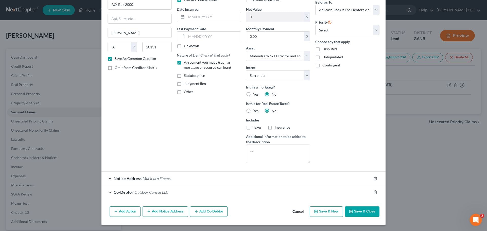
click at [342, 152] on button "Save & Close" at bounding box center [362, 211] width 34 height 11
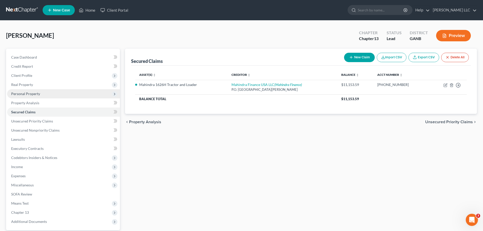
click at [31, 94] on span "Personal Property" at bounding box center [25, 93] width 29 height 4
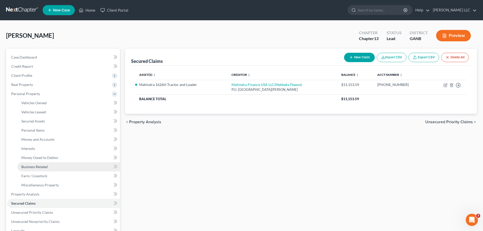
click at [46, 152] on span "Business Related" at bounding box center [34, 166] width 26 height 4
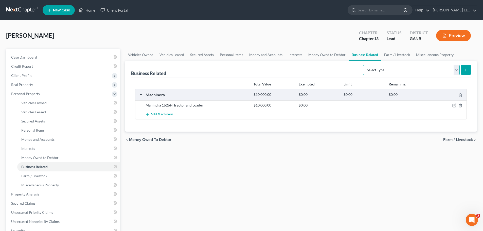
click at [342, 71] on select "Select Type Customer Lists (A/B: 43) Franchises (A/B: 27) Inventory (A/B: 41) L…" at bounding box center [411, 70] width 97 height 10
click at [342, 65] on select "Select Type Customer Lists (A/B: 43) Franchises (A/B: 27) Inventory (A/B: 41) L…" at bounding box center [411, 70] width 97 height 10
click at [342, 69] on icon "submit" at bounding box center [465, 70] width 4 height 4
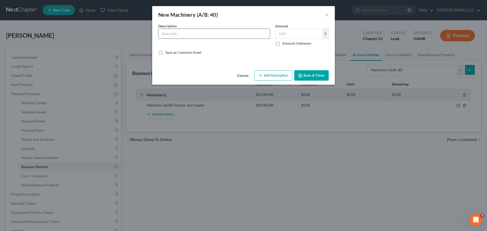
click at [193, 32] on input "text" at bounding box center [213, 34] width 111 height 10
click at [304, 73] on button "Save & Close" at bounding box center [311, 75] width 34 height 11
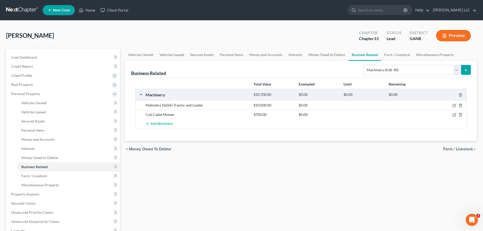
click at [342, 70] on line "submit" at bounding box center [465, 70] width 2 height 0
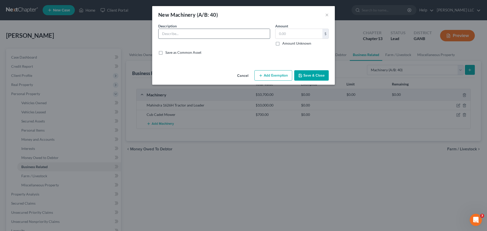
click at [202, 35] on input "text" at bounding box center [213, 34] width 111 height 10
click at [171, 34] on input "Husquarna Blower" at bounding box center [213, 34] width 111 height 10
click at [306, 36] on input "text" at bounding box center [298, 34] width 47 height 10
click at [321, 77] on button "Save & Close" at bounding box center [311, 75] width 34 height 11
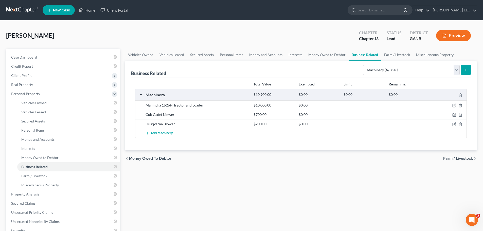
click at [342, 73] on button "submit" at bounding box center [466, 70] width 10 height 10
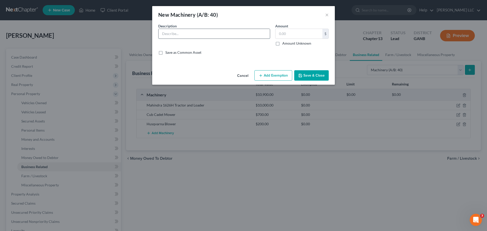
click at [221, 33] on input "text" at bounding box center [213, 34] width 111 height 10
click at [314, 74] on button "Save & Close" at bounding box center [311, 75] width 34 height 11
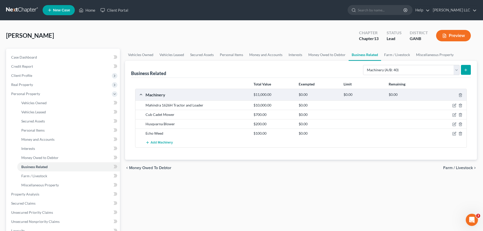
click at [342, 71] on icon "submit" at bounding box center [465, 70] width 4 height 4
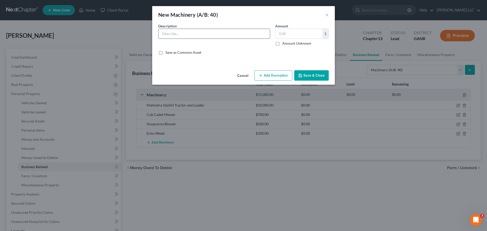
click at [176, 36] on input "text" at bounding box center [213, 34] width 111 height 10
drag, startPoint x: 302, startPoint y: 75, endPoint x: 446, endPoint y: 66, distance: 144.2
click at [303, 75] on button "Save & Close" at bounding box center [311, 75] width 34 height 11
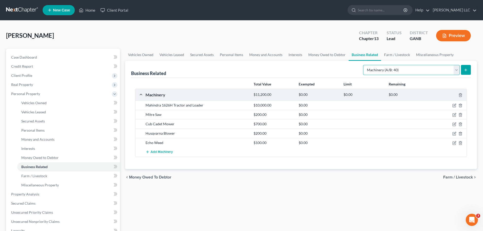
click at [342, 70] on select "Select Type Customer Lists (A/B: 43) Franchises (A/B: 27) Inventory (A/B: 41) L…" at bounding box center [411, 70] width 97 height 10
click at [342, 71] on select "Select Type Customer Lists (A/B: 43) Franchises (A/B: 27) Inventory (A/B: 41) L…" at bounding box center [411, 70] width 97 height 10
click at [342, 71] on line "submit" at bounding box center [465, 70] width 0 height 2
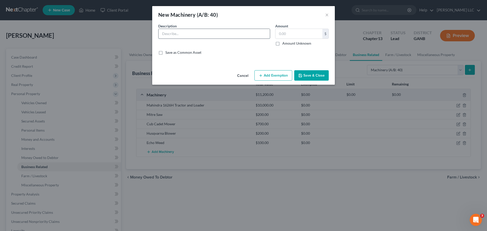
click at [221, 37] on input "text" at bounding box center [213, 34] width 111 height 10
click at [310, 74] on button "Save & Close" at bounding box center [311, 75] width 34 height 11
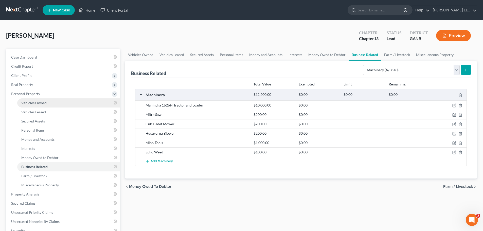
click at [36, 105] on link "Vehicles Owned" at bounding box center [68, 102] width 103 height 9
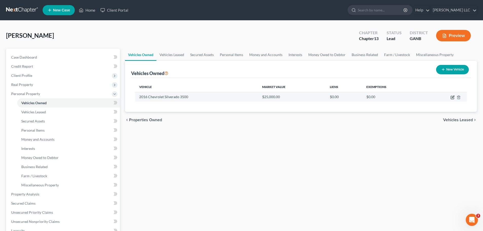
click at [342, 97] on icon "button" at bounding box center [452, 97] width 4 height 4
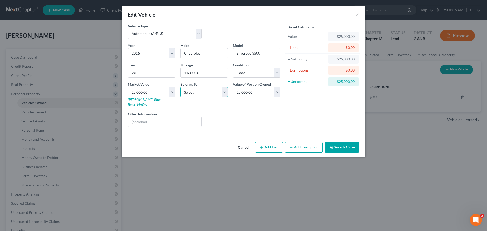
click at [224, 95] on select "Select Debtor 1 Only Debtor 2 Only Debtor 1 And Debtor 2 Only At Least One Of T…" at bounding box center [203, 92] width 47 height 10
click at [180, 87] on select "Select Debtor 1 Only Debtor 2 Only Debtor 1 And Debtor 2 Only At Least One Of T…" at bounding box center [203, 92] width 47 height 10
click at [342, 142] on button "Save & Close" at bounding box center [341, 147] width 34 height 11
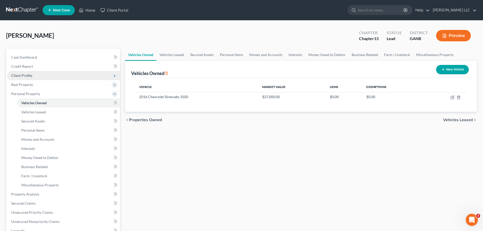
click at [54, 74] on span "Client Profile" at bounding box center [63, 75] width 113 height 9
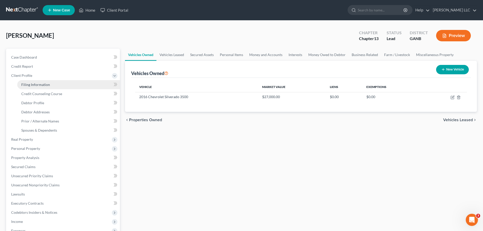
click at [36, 83] on span "Filing Information" at bounding box center [35, 84] width 29 height 4
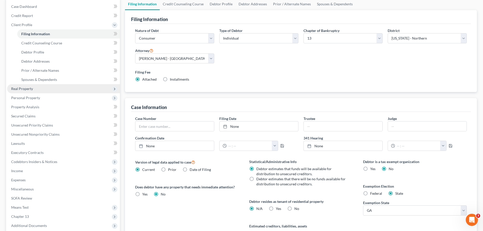
scroll to position [52, 0]
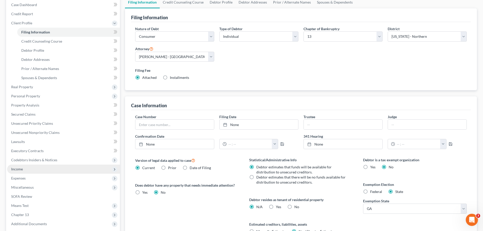
click at [23, 152] on span "Income" at bounding box center [63, 168] width 113 height 9
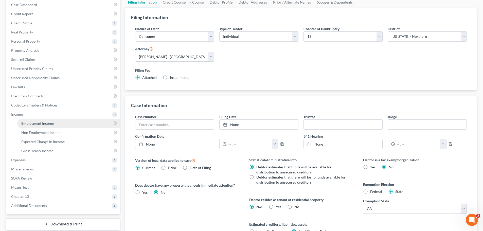
click at [58, 124] on link "Employment Income" at bounding box center [68, 123] width 103 height 9
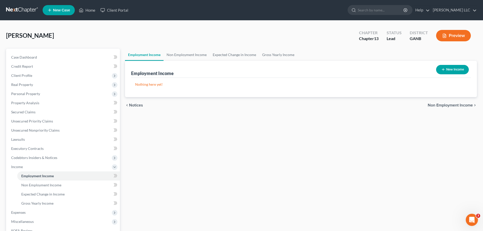
click at [342, 70] on button "New Income" at bounding box center [452, 69] width 33 height 9
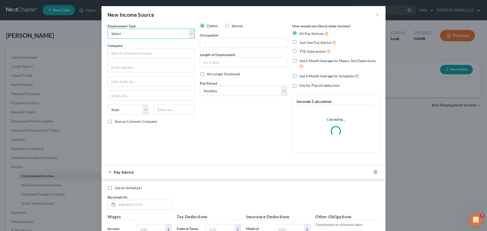
click at [189, 35] on select "Select Full or [DEMOGRAPHIC_DATA] Employment Self Employment" at bounding box center [150, 34] width 87 height 10
click at [107, 29] on select "Select Full or [DEMOGRAPHIC_DATA] Employment Self Employment" at bounding box center [150, 34] width 87 height 10
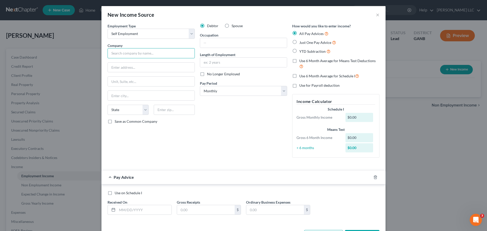
click at [169, 53] on input "text" at bounding box center [150, 53] width 87 height 10
click at [115, 122] on label "Save as Common Company" at bounding box center [136, 121] width 43 height 5
click at [117, 122] on input "Save as Common Company" at bounding box center [118, 120] width 3 height 3
click at [219, 43] on input "text" at bounding box center [243, 43] width 87 height 10
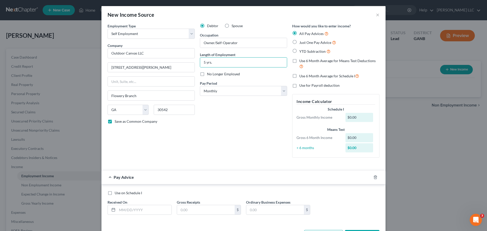
click at [299, 42] on label "Just One Pay Advice" at bounding box center [317, 43] width 37 height 6
click at [301, 42] on input "Just One Pay Advice" at bounding box center [302, 41] width 3 height 3
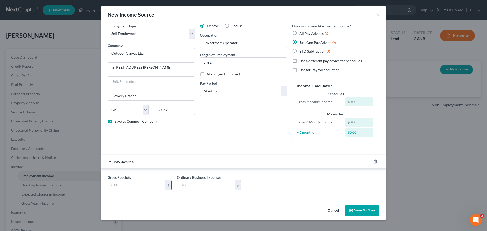
click at [146, 152] on input "text" at bounding box center [137, 185] width 58 height 10
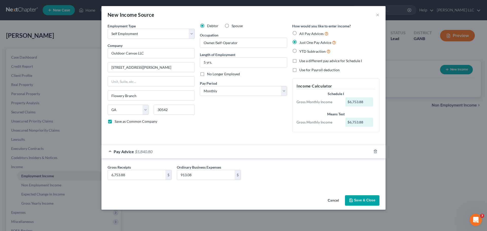
click at [342, 152] on button "Save & Close" at bounding box center [362, 200] width 34 height 11
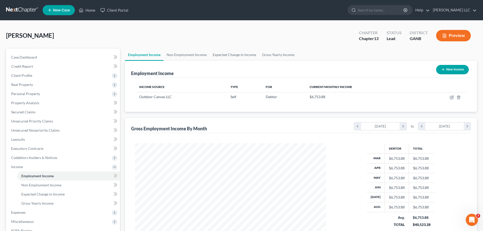
scroll to position [253294, 253190]
click at [28, 54] on link "Case Dashboard" at bounding box center [63, 57] width 113 height 9
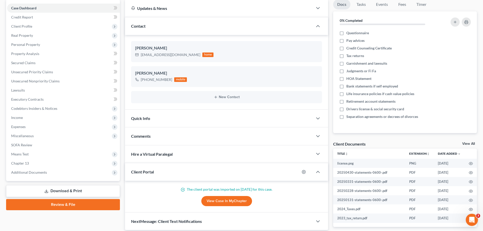
scroll to position [51, 0]
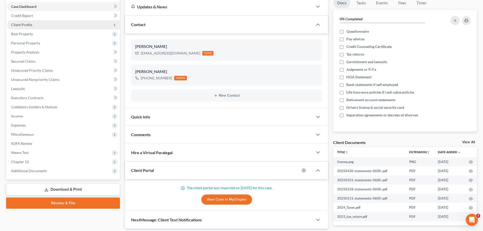
click at [32, 24] on span "Client Profile" at bounding box center [63, 24] width 113 height 9
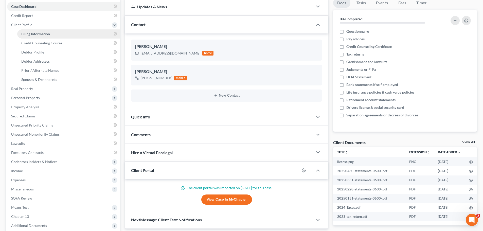
click at [43, 32] on span "Filing Information" at bounding box center [35, 34] width 29 height 4
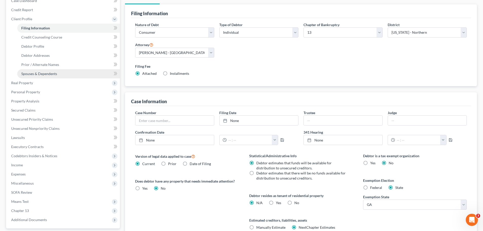
scroll to position [76, 0]
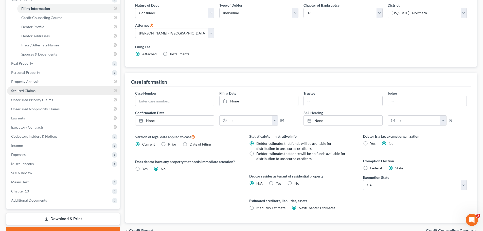
click at [42, 92] on link "Secured Claims" at bounding box center [63, 90] width 113 height 9
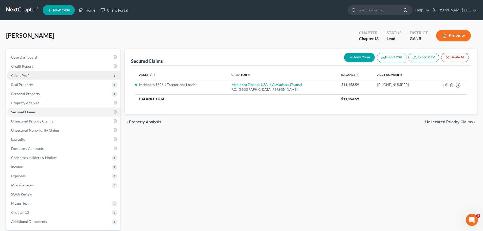
click at [38, 77] on span "Client Profile" at bounding box center [63, 75] width 113 height 9
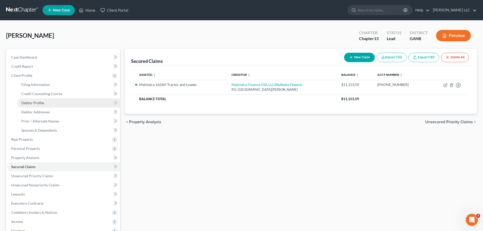
click at [38, 102] on span "Debtor Profile" at bounding box center [32, 103] width 23 height 4
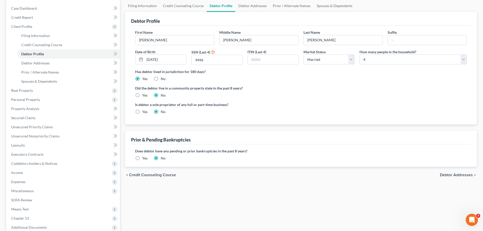
scroll to position [51, 0]
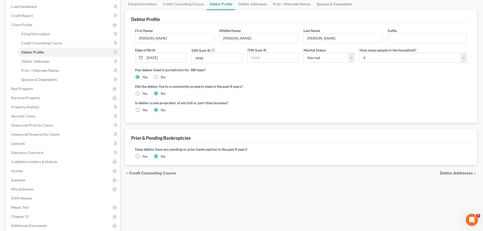
click at [142, 152] on label "Yes" at bounding box center [144, 156] width 5 height 5
click at [144, 152] on input "Yes" at bounding box center [145, 155] width 3 height 3
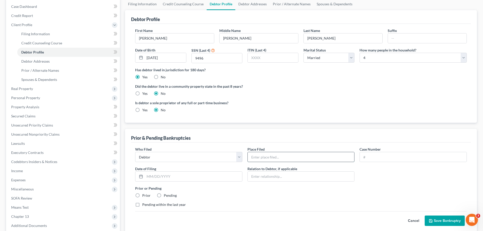
click at [284, 152] on input "text" at bounding box center [301, 157] width 107 height 10
click at [142, 152] on label "Prior" at bounding box center [146, 195] width 8 height 5
click at [144, 152] on input "Prior" at bounding box center [145, 194] width 3 height 3
click at [342, 152] on button "Save Bankruptcy" at bounding box center [444, 220] width 40 height 11
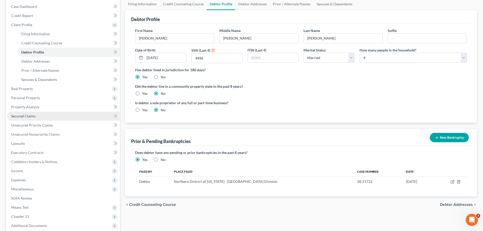
click at [35, 115] on span "Secured Claims" at bounding box center [23, 116] width 24 height 4
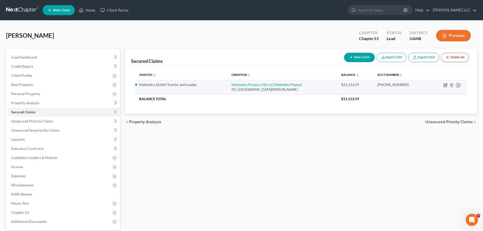
click at [342, 86] on icon "button" at bounding box center [445, 85] width 4 height 4
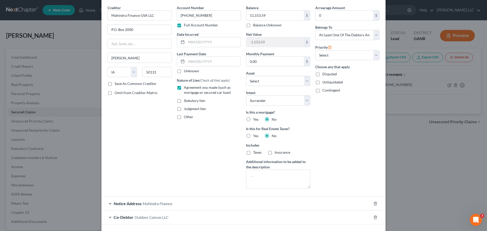
scroll to position [43, 0]
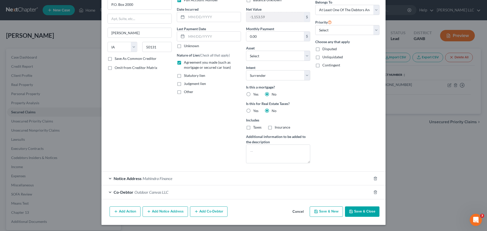
click at [342, 152] on button "Save & Close" at bounding box center [362, 211] width 34 height 11
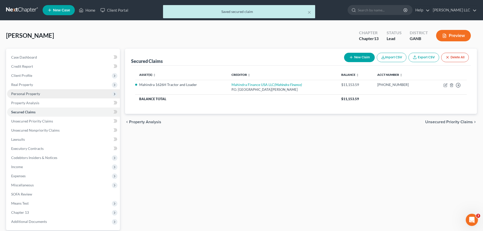
click at [33, 92] on span "Personal Property" at bounding box center [25, 93] width 29 height 4
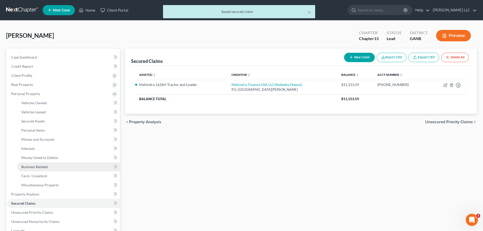
click at [40, 152] on span "Business Related" at bounding box center [34, 166] width 26 height 4
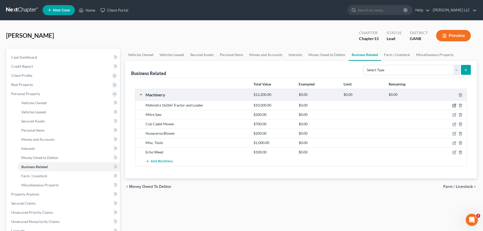
click at [342, 104] on icon "button" at bounding box center [454, 105] width 2 height 2
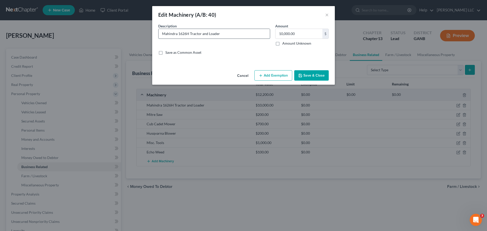
click at [162, 33] on input "Mahindra 1626H Tractor and Loader" at bounding box center [213, 34] width 111 height 10
click at [307, 75] on button "Save & Close" at bounding box center [311, 75] width 34 height 11
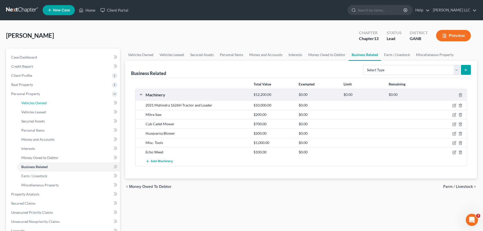
drag, startPoint x: 38, startPoint y: 101, endPoint x: 139, endPoint y: 113, distance: 102.1
click at [38, 101] on span "Vehicles Owned" at bounding box center [33, 103] width 25 height 4
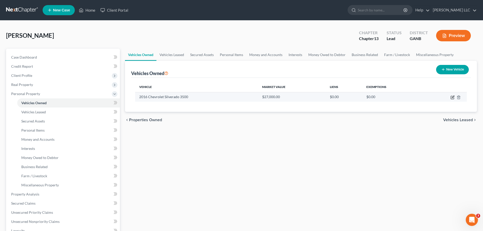
click at [342, 97] on icon "button" at bounding box center [453, 97] width 2 height 2
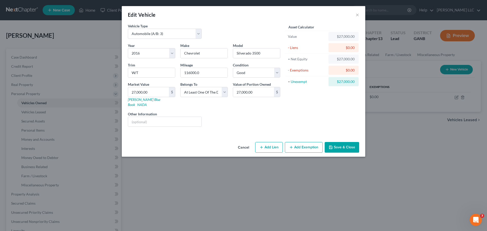
click at [275, 142] on button "Add Lien" at bounding box center [269, 147] width 28 height 11
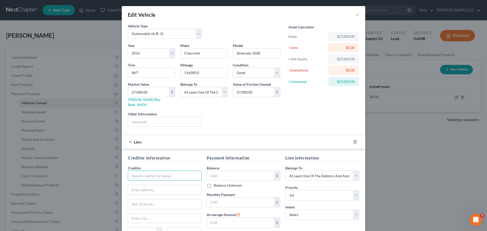
click at [193, 152] on input "text" at bounding box center [165, 176] width 74 height 10
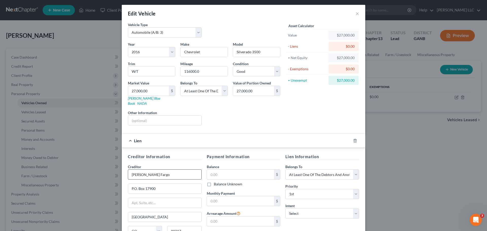
scroll to position [46, 0]
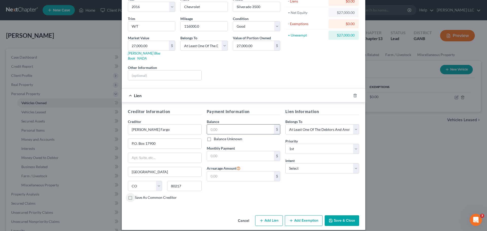
click at [237, 125] on input "text" at bounding box center [240, 129] width 67 height 10
click at [135, 152] on label "Save As Common Creditor" at bounding box center [156, 197] width 42 height 5
click at [137, 152] on input "Save As Common Creditor" at bounding box center [138, 196] width 3 height 3
click at [332, 152] on button "Save & Close" at bounding box center [341, 220] width 34 height 11
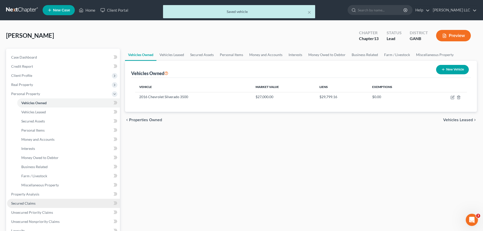
click at [28, 152] on span "Secured Claims" at bounding box center [23, 203] width 24 height 4
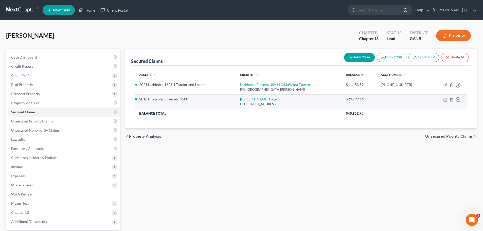
click at [342, 100] on icon "button" at bounding box center [444, 99] width 3 height 3
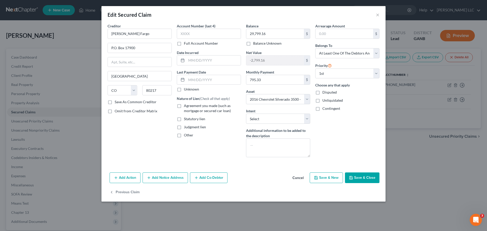
drag, startPoint x: 108, startPoint y: 101, endPoint x: 178, endPoint y: 106, distance: 69.6
click at [115, 101] on label "Save As Common Creditor" at bounding box center [136, 101] width 42 height 5
click at [117, 101] on input "Save As Common Creditor" at bounding box center [118, 100] width 3 height 3
click at [184, 106] on label "Agreement you made (such as mortgage or secured car loan)" at bounding box center [212, 108] width 57 height 10
click at [186, 106] on input "Agreement you made (such as mortgage or secured car loan)" at bounding box center [187, 104] width 3 height 3
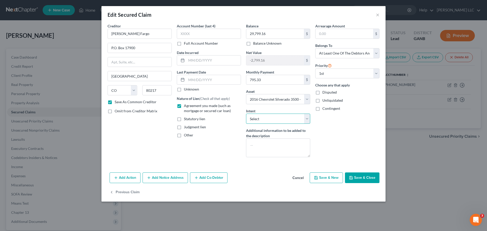
click at [307, 119] on select "Select Surrender Redeem Reaffirm Avoid Other" at bounding box center [278, 119] width 64 height 10
click at [246, 114] on select "Select Surrender Redeem Reaffirm Avoid Other" at bounding box center [278, 119] width 64 height 10
click at [213, 152] on button "Add Co-Debtor" at bounding box center [209, 177] width 38 height 11
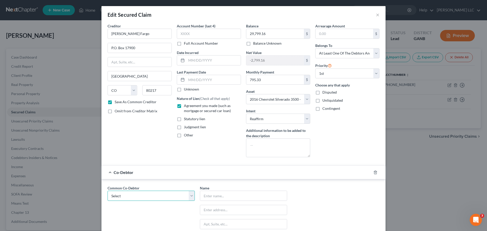
click at [190, 152] on select "Select Outdoor Canvas LLC" at bounding box center [150, 196] width 87 height 10
click at [219, 152] on input "text" at bounding box center [243, 196] width 87 height 10
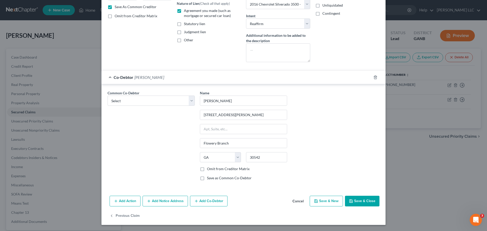
click at [207, 152] on label "Save as Common Co-Debtor" at bounding box center [229, 177] width 45 height 5
click at [209, 152] on input "Save as Common Co-Debtor" at bounding box center [210, 176] width 3 height 3
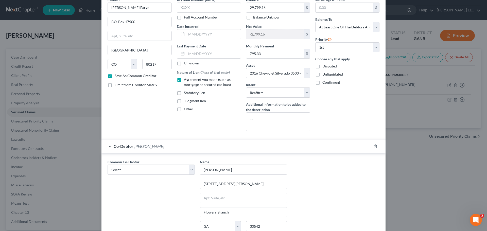
scroll to position [19, 0]
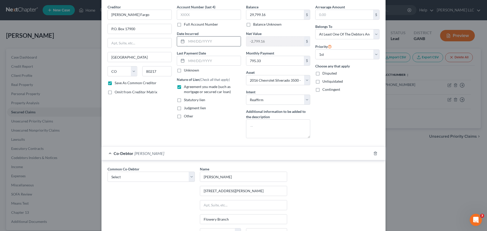
click at [220, 39] on input "text" at bounding box center [213, 41] width 54 height 10
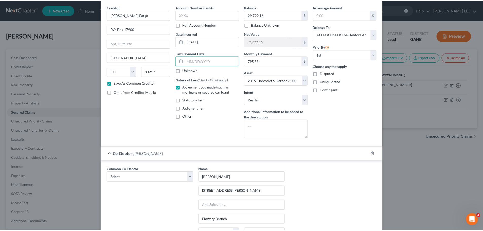
scroll to position [95, 0]
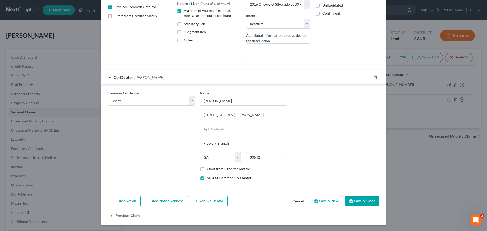
click at [342, 152] on button "Save & Close" at bounding box center [362, 201] width 34 height 11
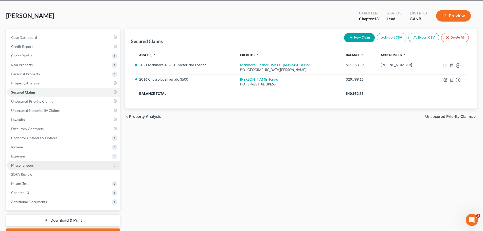
scroll to position [25, 0]
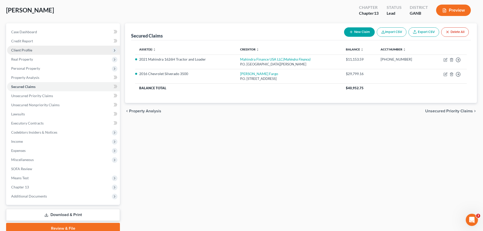
click at [29, 49] on span "Client Profile" at bounding box center [21, 50] width 21 height 4
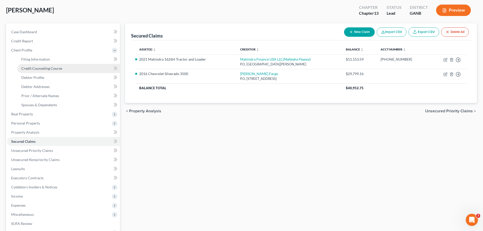
click at [41, 68] on span "Credit Counseling Course" at bounding box center [41, 68] width 41 height 4
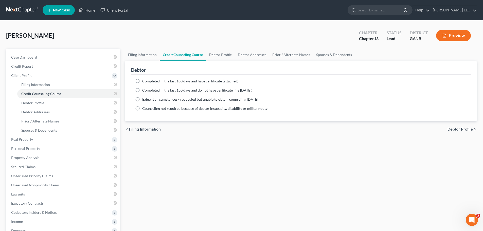
scroll to position [76, 0]
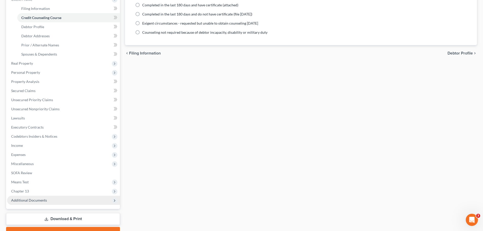
click at [42, 152] on span "Additional Documents" at bounding box center [29, 200] width 36 height 4
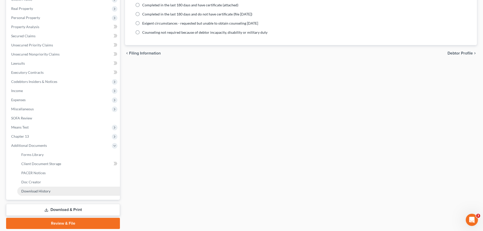
click at [46, 152] on span "Download History" at bounding box center [35, 191] width 29 height 4
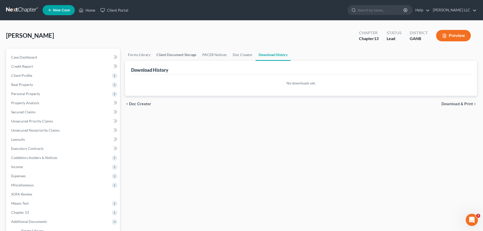
click at [183, 55] on link "Client Document Storage" at bounding box center [176, 55] width 46 height 12
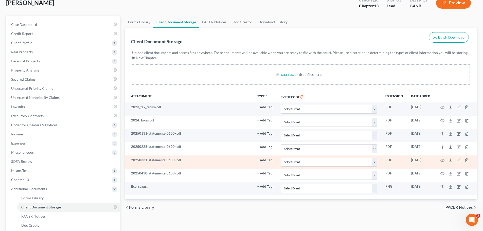
scroll to position [25, 0]
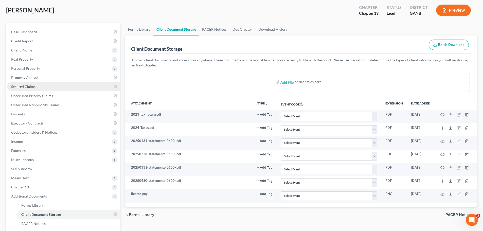
click at [32, 87] on span "Secured Claims" at bounding box center [23, 86] width 24 height 4
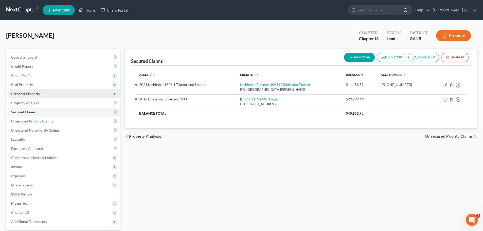
click at [36, 94] on span "Personal Property" at bounding box center [25, 93] width 29 height 4
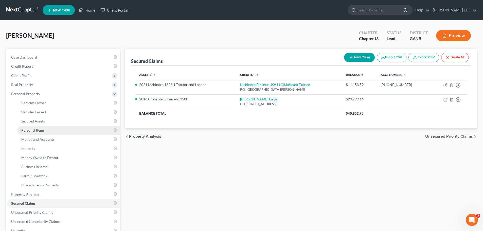
click at [39, 132] on span "Personal Items" at bounding box center [32, 130] width 23 height 4
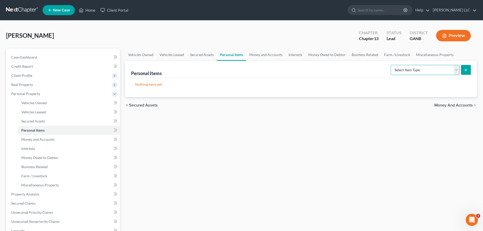
drag, startPoint x: 458, startPoint y: 70, endPoint x: 454, endPoint y: 73, distance: 4.9
click at [342, 70] on select "Select Item Type Clothing (A/B: 11) Collectibles Of Value (A/B: 8) Electronics …" at bounding box center [424, 70] width 69 height 10
click at [342, 65] on select "Select Item Type Clothing (A/B: 11) Collectibles Of Value (A/B: 8) Electronics …" at bounding box center [424, 70] width 69 height 10
click at [342, 72] on icon "submit" at bounding box center [465, 70] width 4 height 4
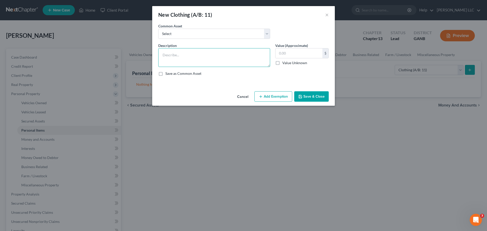
click at [192, 55] on textarea at bounding box center [214, 57] width 112 height 19
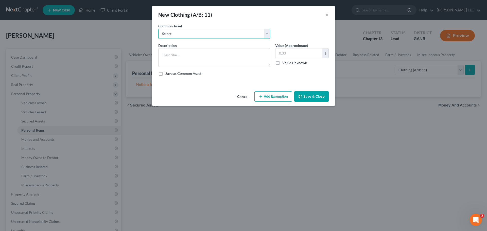
drag, startPoint x: 266, startPoint y: 32, endPoint x: 234, endPoint y: 38, distance: 32.7
click at [267, 32] on select "Select Personal Clothing Clothes and shoes" at bounding box center [214, 34] width 112 height 10
click at [158, 29] on select "Select Personal Clothing Clothes and shoes" at bounding box center [214, 34] width 112 height 10
click at [318, 96] on button "Save & Close" at bounding box center [311, 96] width 34 height 11
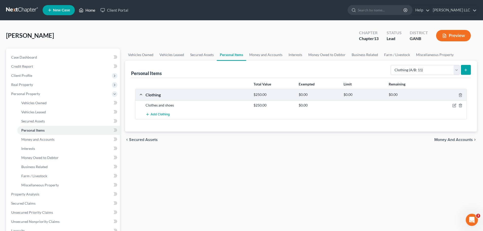
drag, startPoint x: 91, startPoint y: 10, endPoint x: 148, endPoint y: 22, distance: 58.2
click at [91, 10] on link "Home" at bounding box center [87, 10] width 22 height 9
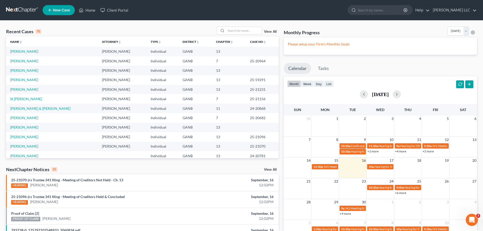
click at [24, 92] on td "[PERSON_NAME]" at bounding box center [52, 89] width 92 height 9
click at [24, 89] on link "[PERSON_NAME]" at bounding box center [24, 89] width 28 height 4
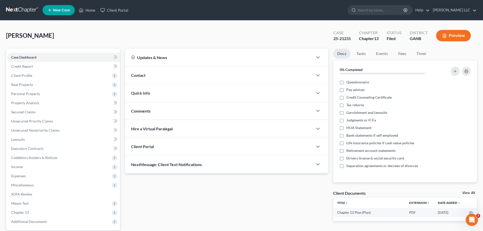
click at [142, 76] on span "Contact" at bounding box center [138, 75] width 14 height 5
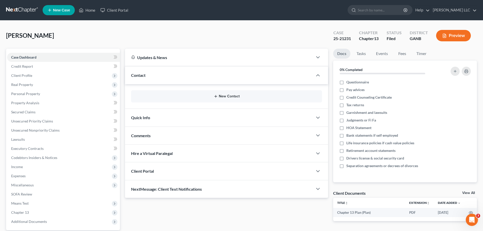
click at [223, 96] on button "New Contact" at bounding box center [226, 96] width 183 height 4
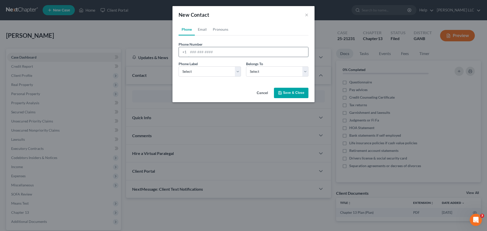
click at [218, 53] on input "tel" at bounding box center [248, 52] width 120 height 10
drag, startPoint x: 237, startPoint y: 71, endPoint x: 230, endPoint y: 76, distance: 8.6
click at [237, 71] on select "Select Mobile Home Work Other" at bounding box center [209, 71] width 62 height 10
click at [178, 66] on select "Select Mobile Home Work Other" at bounding box center [209, 71] width 62 height 10
click at [304, 71] on select "Select Client Other" at bounding box center [277, 71] width 62 height 10
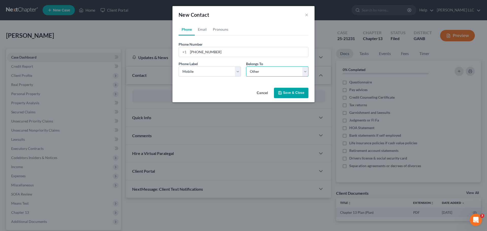
click at [246, 66] on select "Select Client Other" at bounding box center [277, 71] width 62 height 10
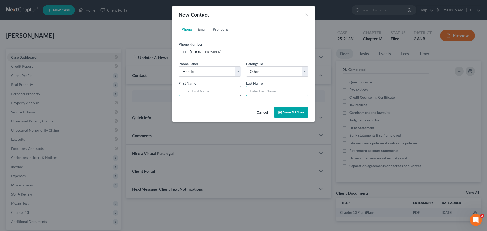
click at [235, 91] on input "text" at bounding box center [210, 91] width 62 height 10
click at [290, 110] on button "Save & Close" at bounding box center [291, 112] width 34 height 11
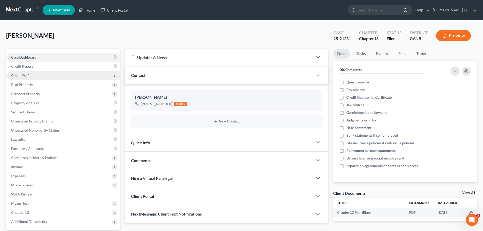
click at [21, 76] on span "Client Profile" at bounding box center [21, 75] width 21 height 4
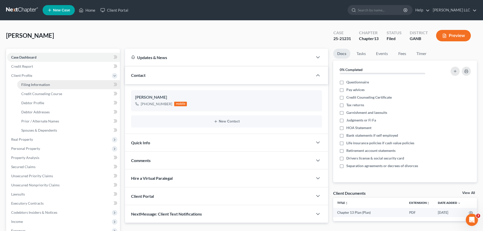
click at [29, 86] on span "Filing Information" at bounding box center [35, 84] width 29 height 4
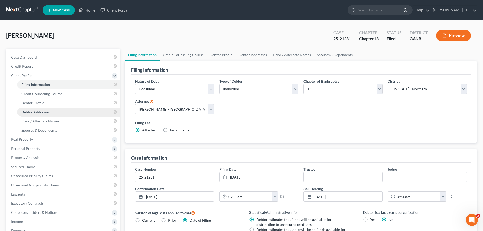
click at [41, 112] on span "Debtor Addresses" at bounding box center [35, 112] width 28 height 4
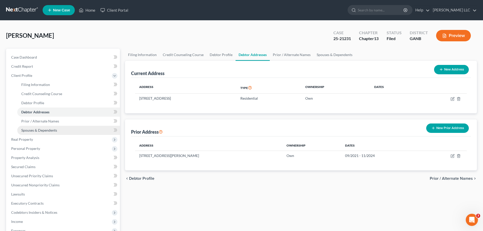
click at [45, 130] on span "Spouses & Dependents" at bounding box center [39, 130] width 36 height 4
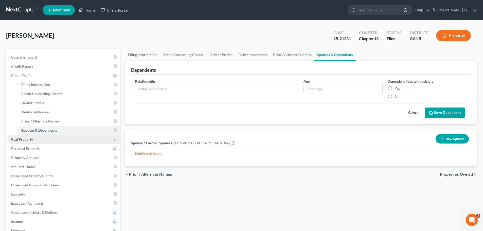
click at [32, 140] on span "Real Property" at bounding box center [22, 139] width 22 height 4
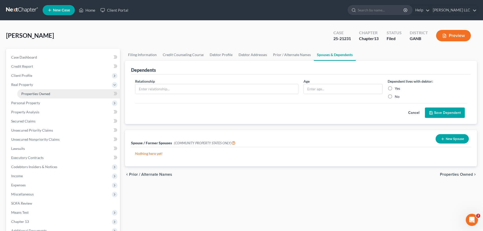
click at [32, 93] on span "Properties Owned" at bounding box center [35, 93] width 29 height 4
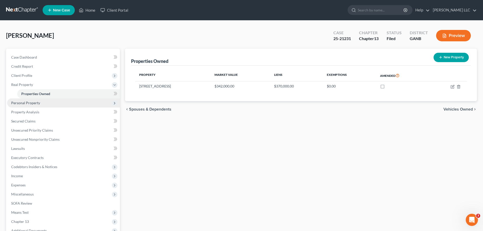
click at [30, 103] on span "Personal Property" at bounding box center [25, 103] width 29 height 4
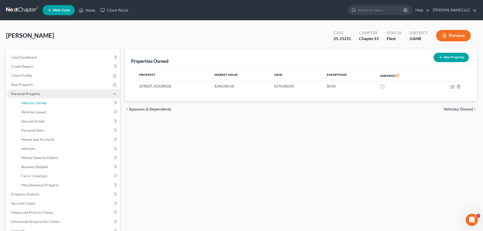
click at [30, 103] on span "Vehicles Owned" at bounding box center [33, 103] width 25 height 4
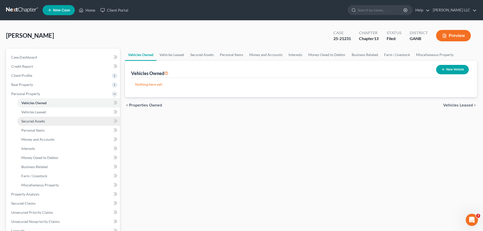
click at [46, 121] on link "Secured Assets" at bounding box center [68, 121] width 103 height 9
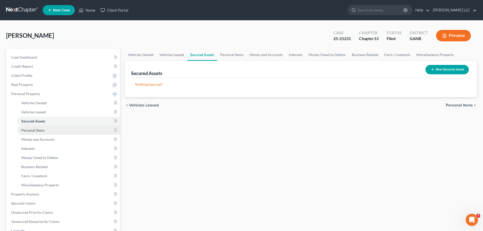
click at [38, 131] on span "Personal Items" at bounding box center [32, 130] width 23 height 4
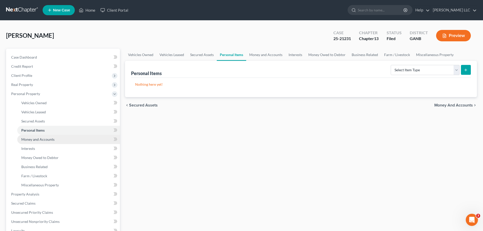
click at [35, 138] on span "Money and Accounts" at bounding box center [37, 139] width 33 height 4
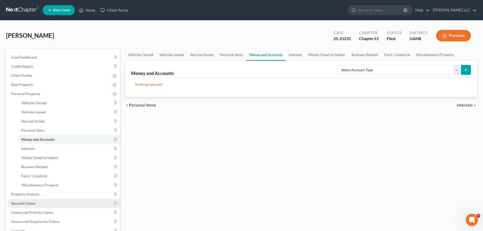
click at [33, 152] on span "Secured Claims" at bounding box center [23, 203] width 24 height 4
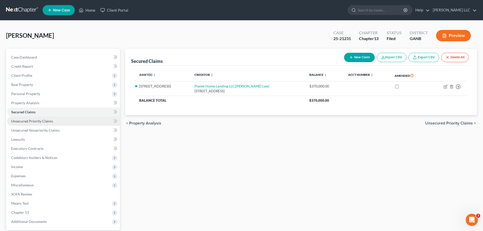
click at [46, 120] on span "Unsecured Priority Claims" at bounding box center [32, 121] width 42 height 4
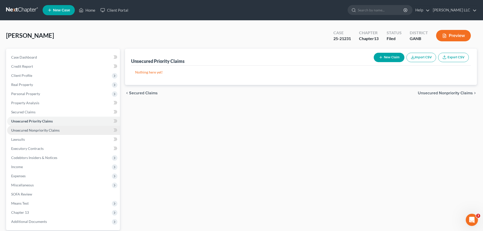
click at [47, 130] on span "Unsecured Nonpriority Claims" at bounding box center [35, 130] width 48 height 4
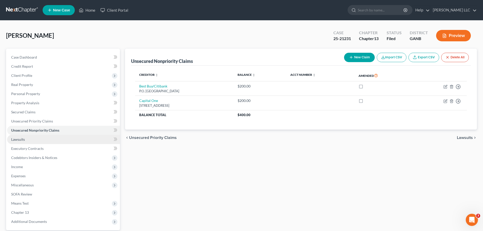
click at [36, 140] on link "Lawsuits" at bounding box center [63, 139] width 113 height 9
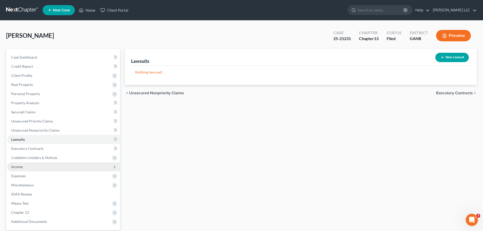
click at [32, 152] on span "Income" at bounding box center [63, 166] width 113 height 9
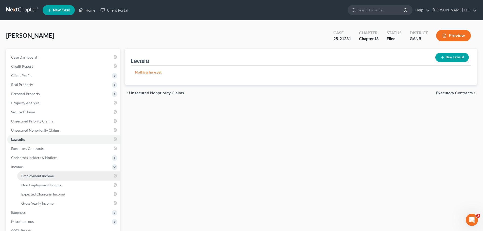
click at [34, 152] on span "Employment Income" at bounding box center [37, 176] width 32 height 4
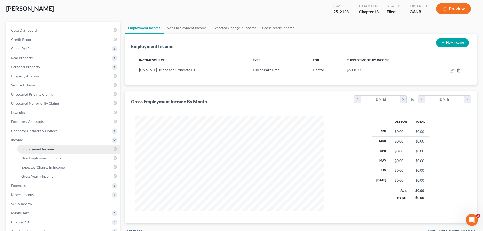
scroll to position [51, 0]
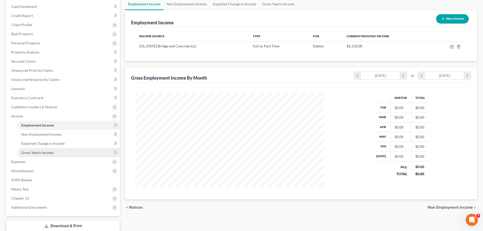
click at [44, 152] on span "Gross Yearly Income" at bounding box center [37, 152] width 32 height 4
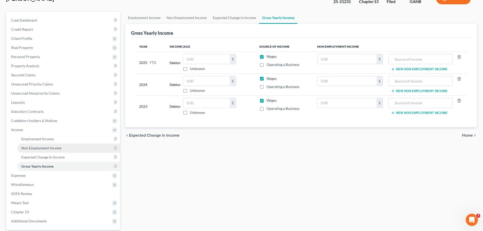
scroll to position [51, 0]
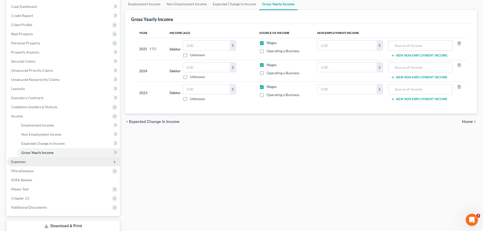
click at [33, 152] on span "Expenses" at bounding box center [63, 161] width 113 height 9
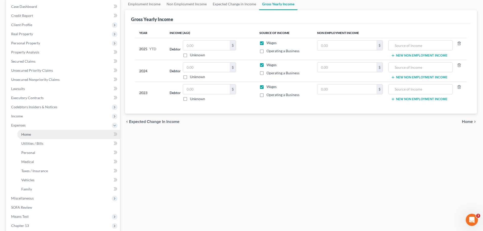
click at [29, 136] on span "Home" at bounding box center [26, 134] width 10 height 4
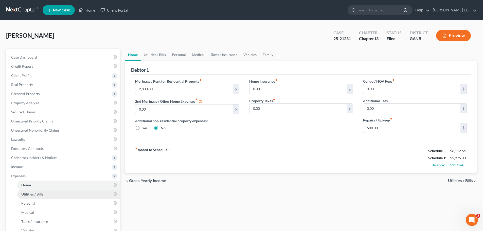
click at [31, 152] on span "Utilities / Bills" at bounding box center [32, 194] width 22 height 4
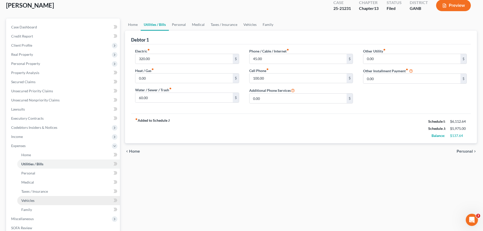
scroll to position [76, 0]
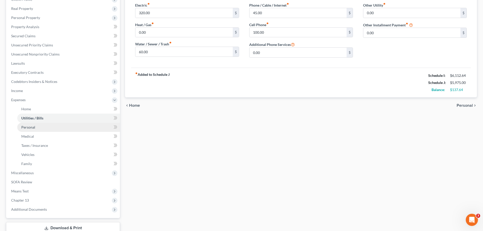
click at [31, 128] on span "Personal" at bounding box center [28, 127] width 14 height 4
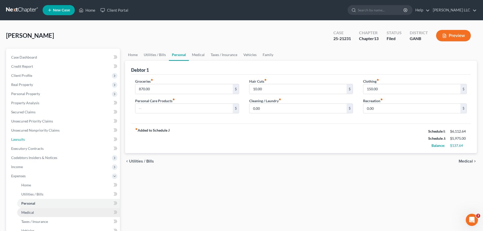
click at [33, 136] on link "Lawsuits" at bounding box center [63, 139] width 113 height 9
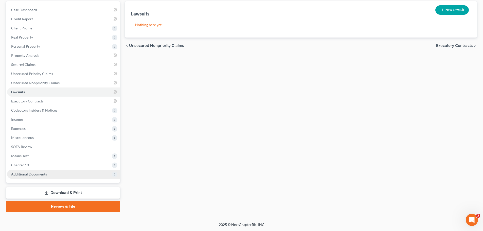
scroll to position [48, 0]
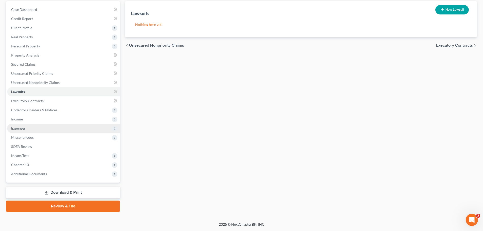
click at [24, 130] on span "Expenses" at bounding box center [63, 128] width 113 height 9
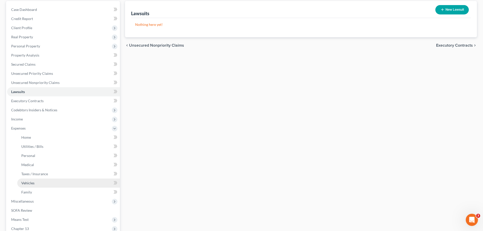
click at [29, 152] on span "Vehicles" at bounding box center [27, 183] width 13 height 4
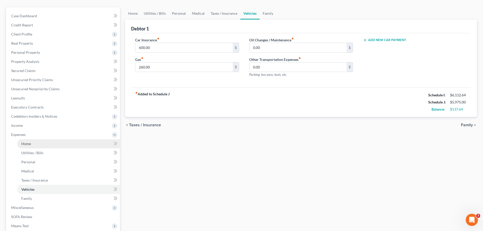
scroll to position [51, 0]
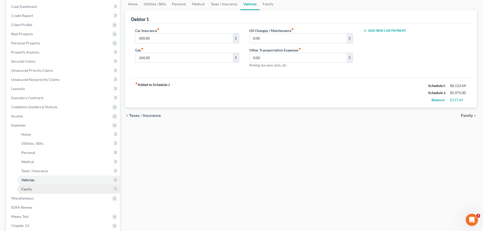
click at [28, 152] on span "Family" at bounding box center [26, 189] width 11 height 4
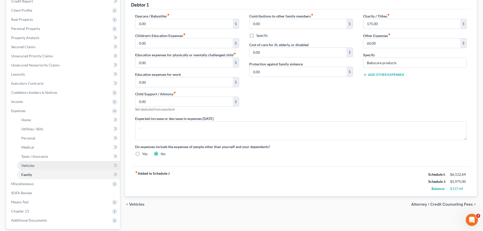
scroll to position [76, 0]
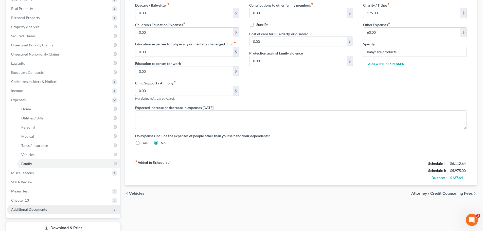
click at [34, 152] on span "Additional Documents" at bounding box center [29, 209] width 36 height 4
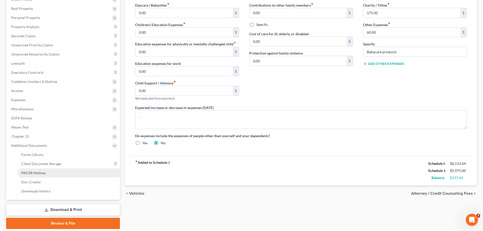
click at [40, 152] on span "PACER Notices" at bounding box center [33, 173] width 24 height 4
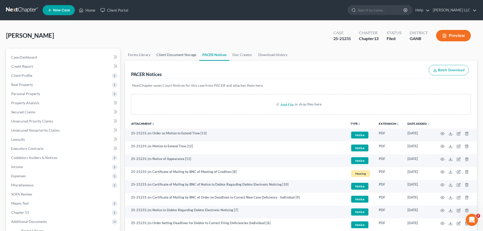
click at [185, 54] on link "Client Document Storage" at bounding box center [176, 55] width 46 height 12
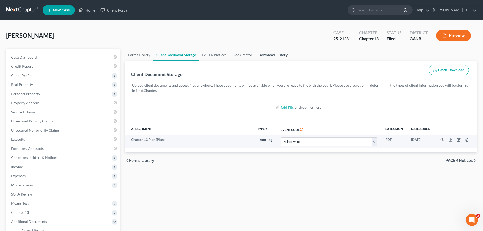
click at [263, 54] on link "Download History" at bounding box center [272, 55] width 35 height 12
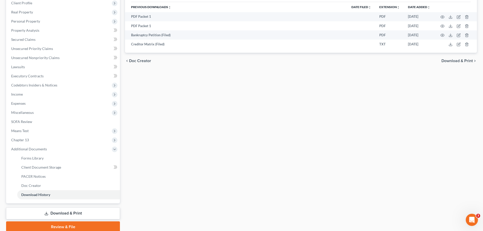
scroll to position [93, 0]
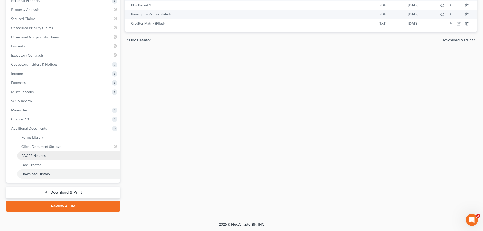
click at [43, 152] on span "PACER Notices" at bounding box center [33, 155] width 24 height 4
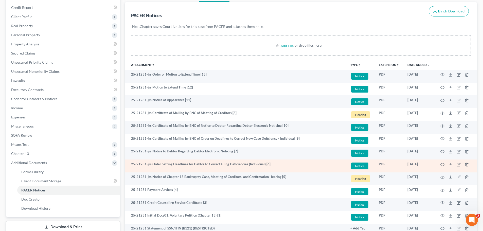
scroll to position [49, 0]
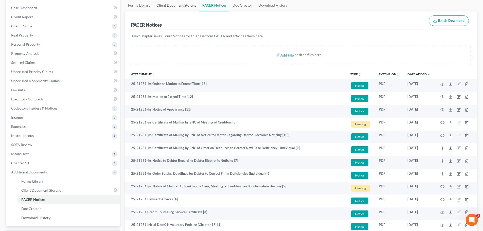
click at [172, 6] on link "Client Document Storage" at bounding box center [176, 5] width 46 height 12
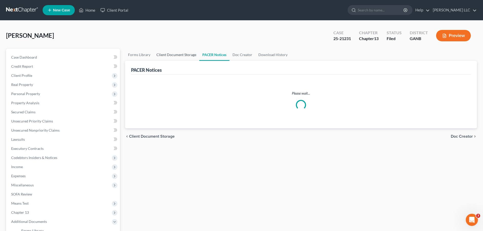
scroll to position [49, 0]
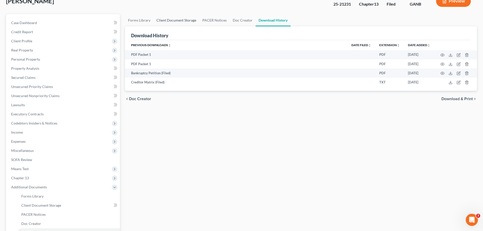
scroll to position [17, 0]
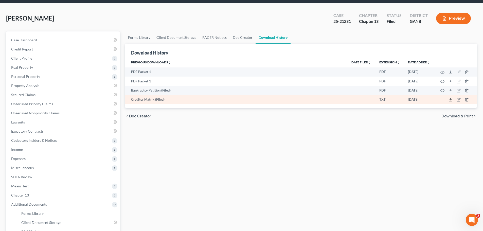
click at [342, 100] on polyline at bounding box center [451, 99] width 2 height 1
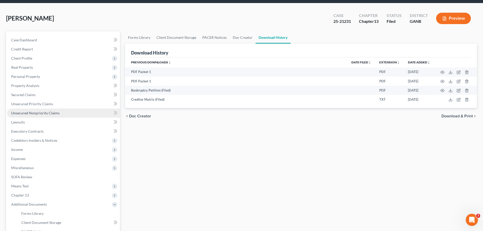
click at [49, 114] on span "Unsecured Nonpriority Claims" at bounding box center [35, 113] width 48 height 4
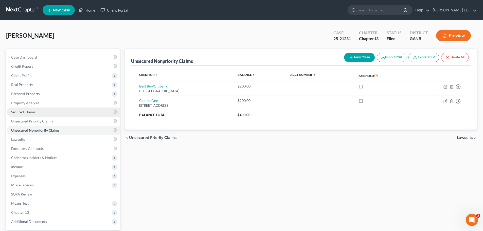
click at [31, 113] on span "Secured Claims" at bounding box center [23, 112] width 24 height 4
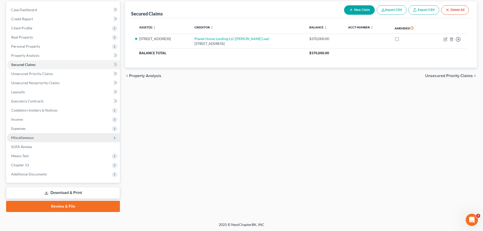
scroll to position [48, 0]
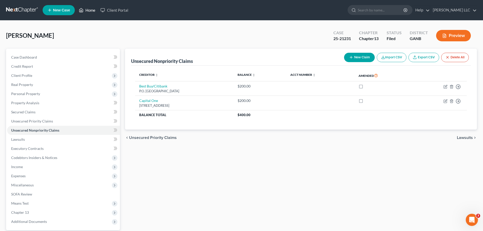
click at [92, 9] on link "Home" at bounding box center [87, 10] width 22 height 9
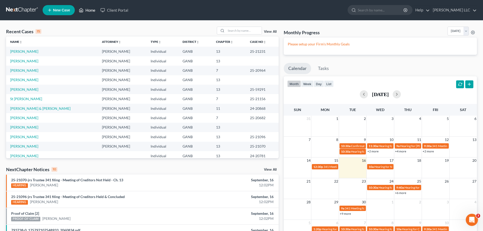
click at [92, 10] on link "Home" at bounding box center [87, 10] width 22 height 9
click at [242, 31] on input "search" at bounding box center [243, 30] width 35 height 7
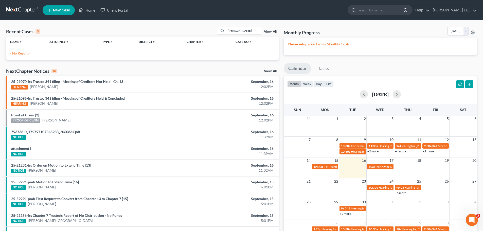
click at [58, 10] on span "New Case" at bounding box center [61, 10] width 17 height 4
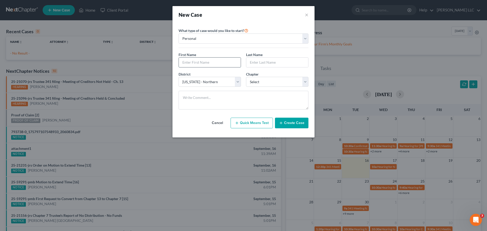
click at [223, 61] on input "text" at bounding box center [210, 63] width 62 height 10
drag, startPoint x: 305, startPoint y: 79, endPoint x: 283, endPoint y: 85, distance: 22.5
click at [305, 79] on select "Select 7 11 12 13" at bounding box center [277, 82] width 62 height 10
click at [246, 77] on select "Select 7 11 12 13" at bounding box center [277, 82] width 62 height 10
click at [294, 125] on button "Create Case" at bounding box center [291, 123] width 33 height 11
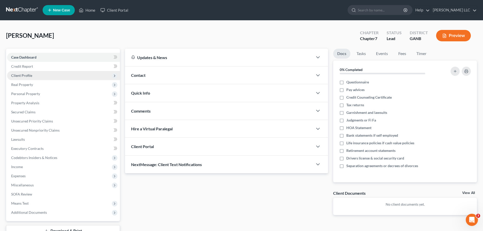
click at [26, 75] on span "Client Profile" at bounding box center [21, 75] width 21 height 4
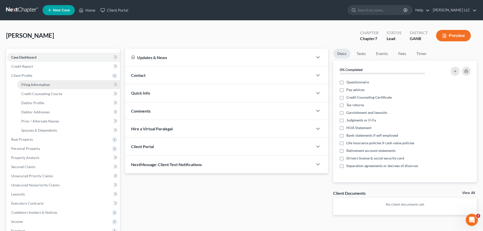
click at [30, 84] on span "Filing Information" at bounding box center [35, 84] width 29 height 4
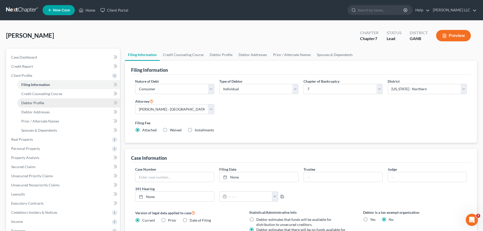
click at [37, 102] on span "Debtor Profile" at bounding box center [32, 103] width 23 height 4
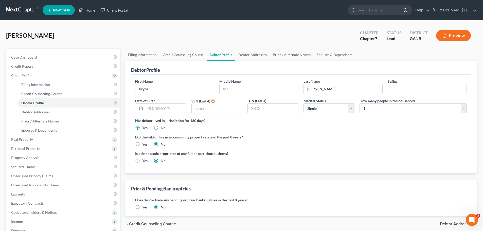
click at [254, 91] on input "text" at bounding box center [258, 89] width 79 height 10
click at [172, 109] on input "text" at bounding box center [165, 109] width 41 height 10
click at [48, 114] on span "Debtor Addresses" at bounding box center [35, 112] width 28 height 4
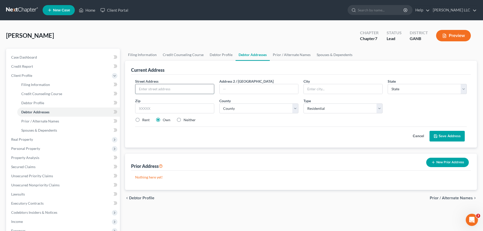
click at [171, 90] on input "text" at bounding box center [174, 89] width 79 height 10
click at [183, 121] on label "Neither" at bounding box center [189, 119] width 12 height 5
click at [185, 121] on input "Neither" at bounding box center [186, 118] width 3 height 3
click at [183, 120] on label "Neither" at bounding box center [189, 119] width 12 height 5
click at [185, 120] on input "Neither" at bounding box center [186, 118] width 3 height 3
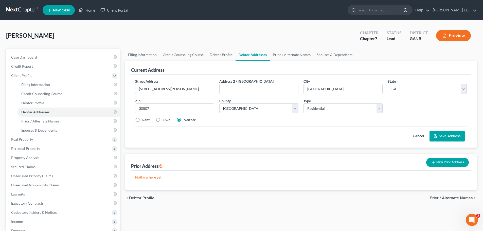
click at [183, 120] on label "Neither" at bounding box center [189, 119] width 12 height 5
click at [185, 120] on input "Neither" at bounding box center [186, 118] width 3 height 3
click at [342, 137] on button "Save Address" at bounding box center [446, 136] width 35 height 11
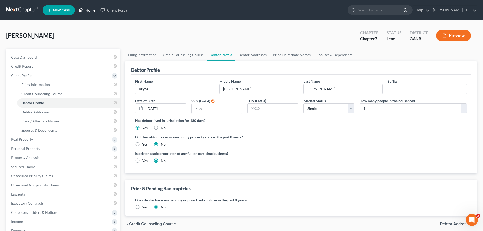
click at [94, 9] on link "Home" at bounding box center [87, 10] width 22 height 9
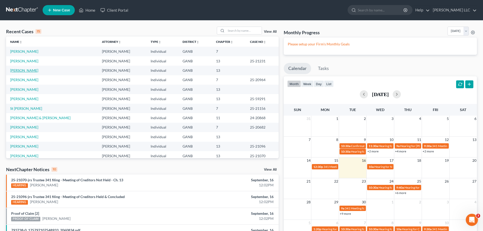
click at [23, 70] on link "[PERSON_NAME]" at bounding box center [24, 70] width 28 height 4
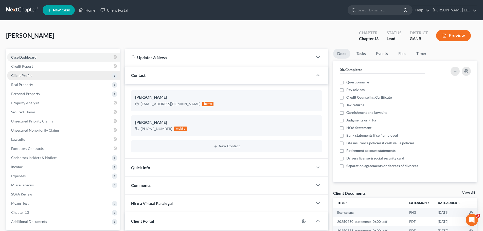
click at [30, 76] on span "Client Profile" at bounding box center [21, 75] width 21 height 4
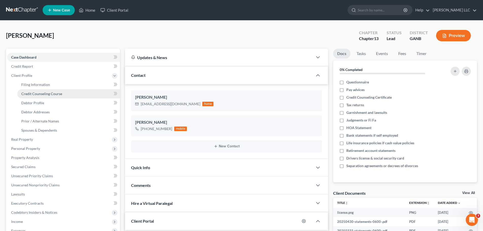
click at [36, 93] on span "Credit Counseling Course" at bounding box center [41, 93] width 41 height 4
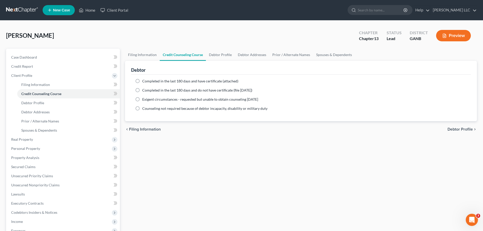
click at [142, 82] on label "Completed in the last 180 days and have certificate (attached)" at bounding box center [190, 81] width 96 height 5
click at [144, 82] on input "Completed in the last 180 days and have certificate (attached)" at bounding box center [145, 80] width 3 height 3
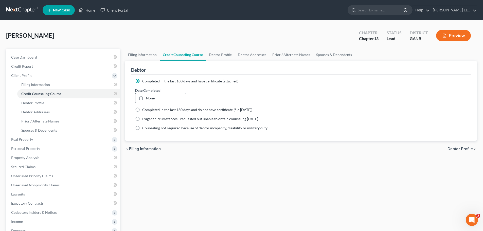
click at [151, 99] on link "None" at bounding box center [160, 98] width 50 height 10
click at [23, 152] on span "Secured Claims" at bounding box center [23, 166] width 24 height 4
